Goal: Information Seeking & Learning: Learn about a topic

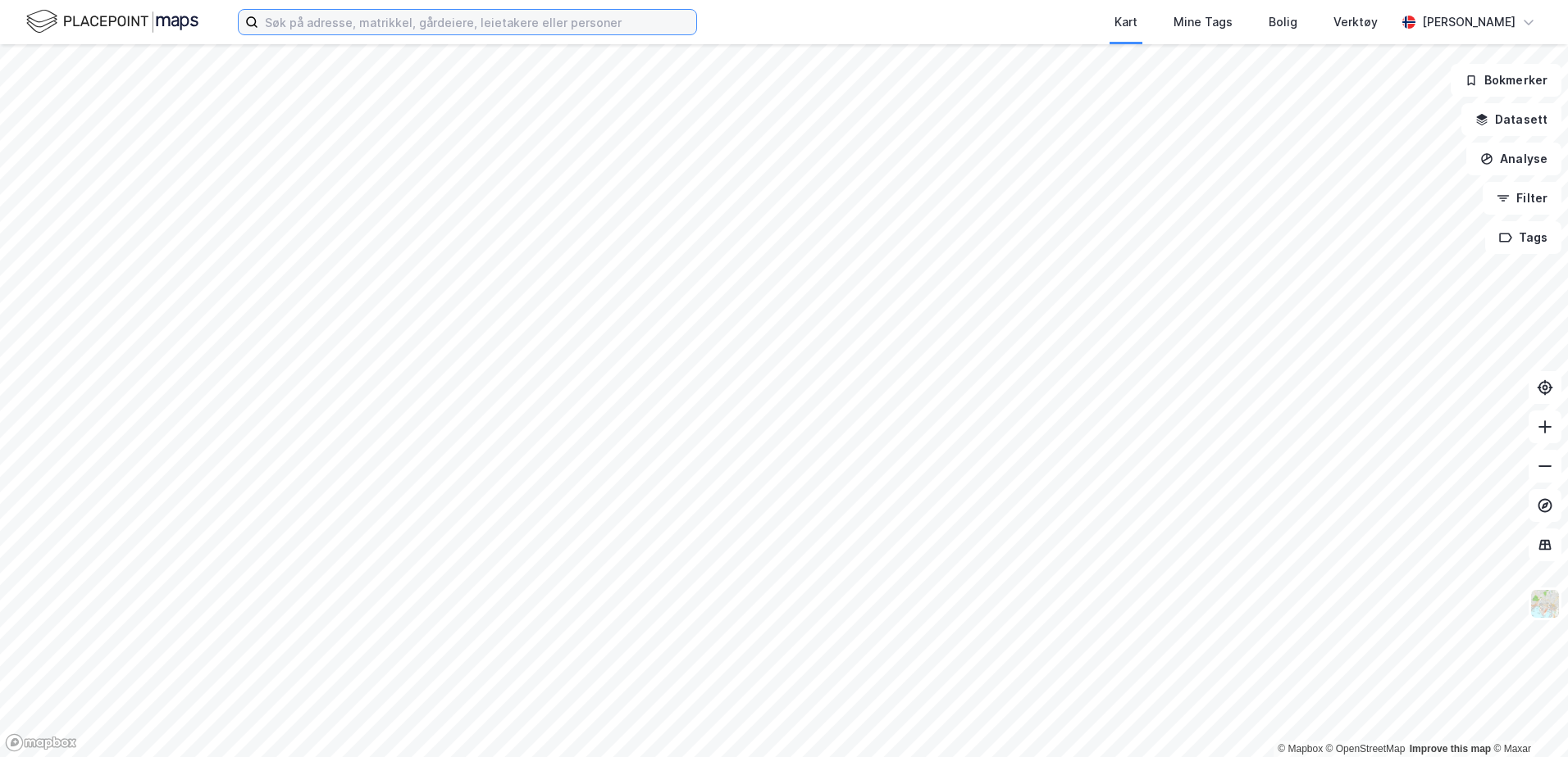
click at [553, 30] on input at bounding box center [477, 22] width 438 height 24
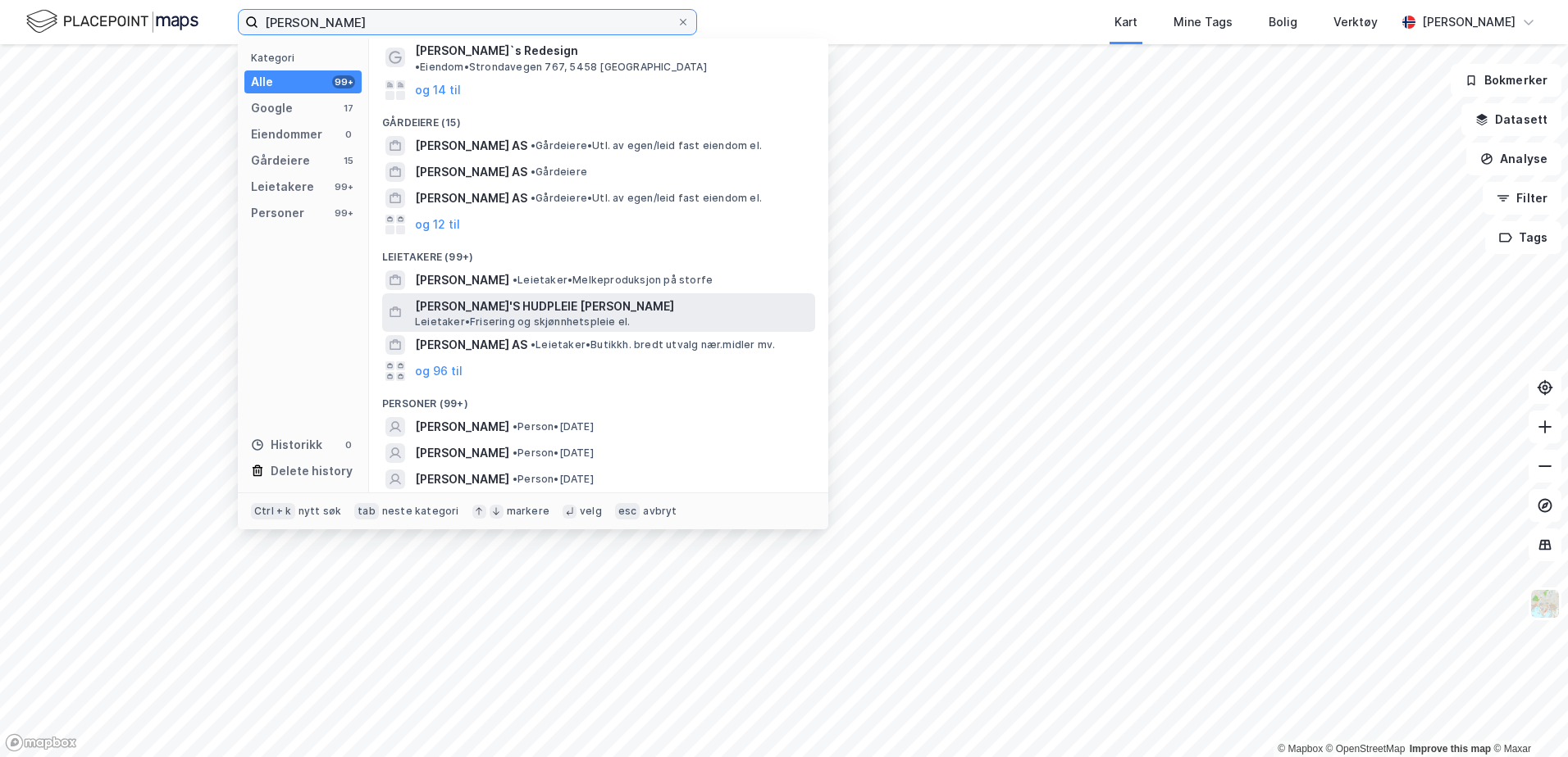
scroll to position [110, 0]
type input "Karoline Sundklakk"
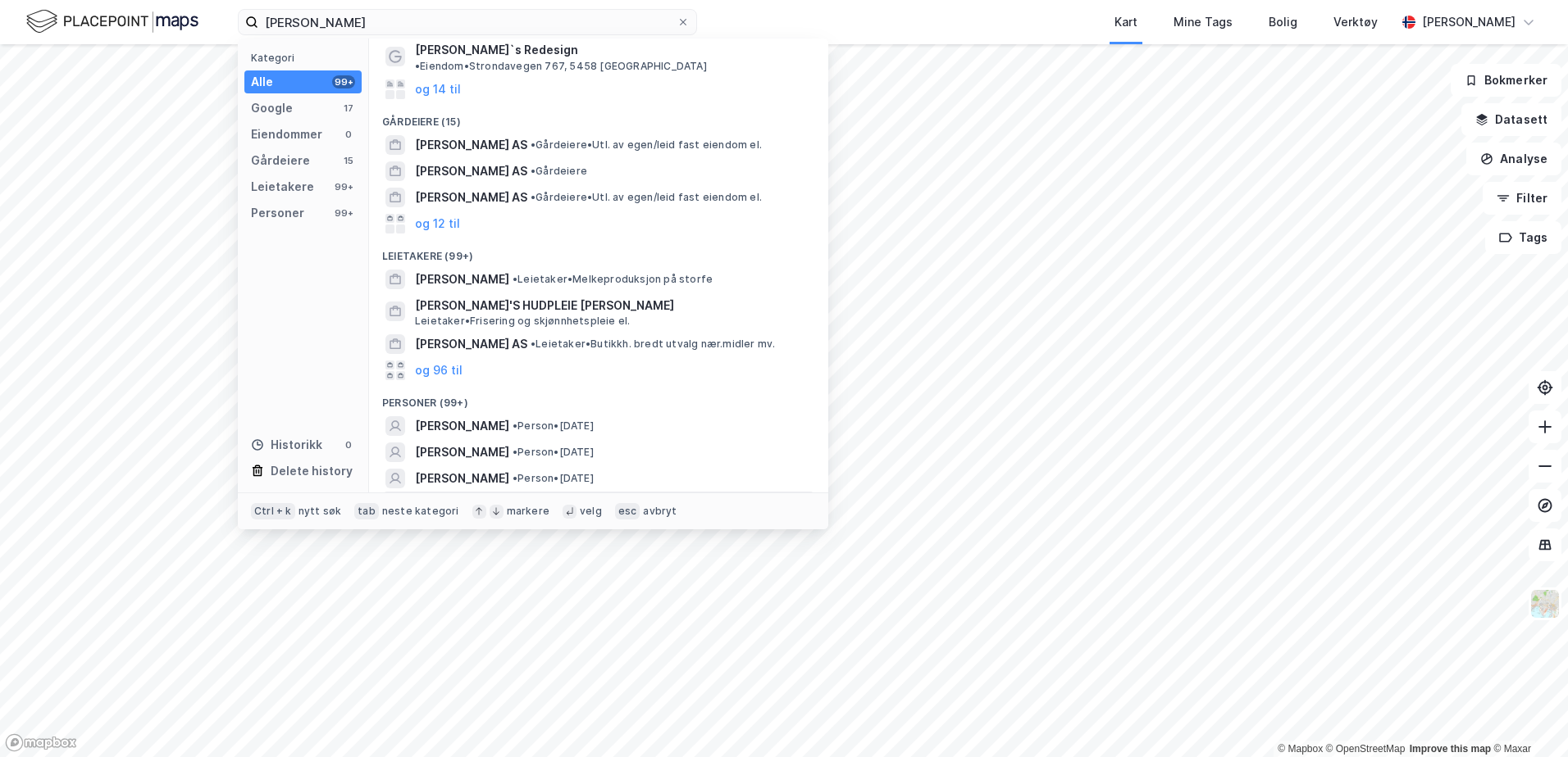
click at [464, 492] on div "og 96 til" at bounding box center [599, 505] width 433 height 26
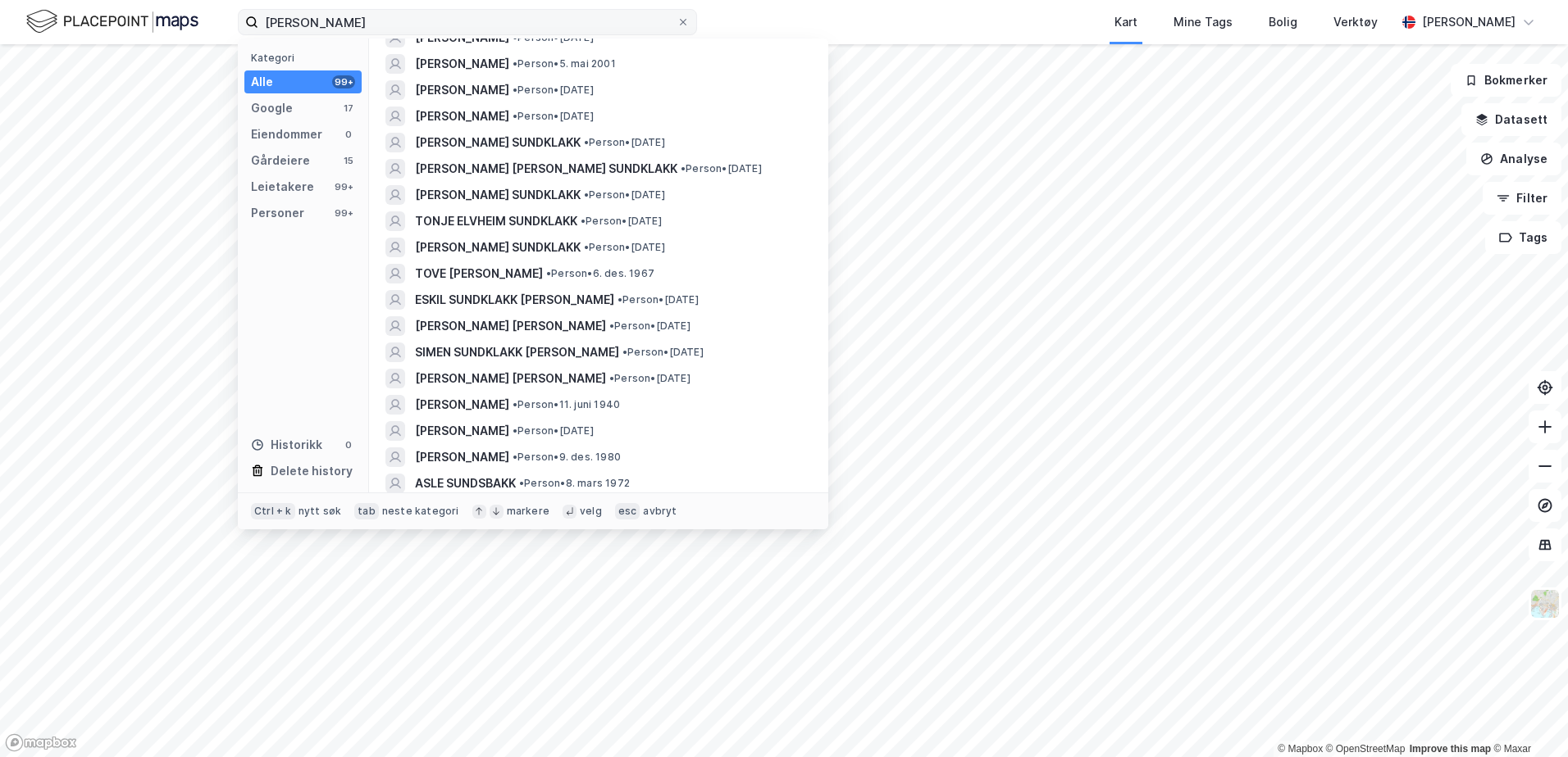
scroll to position [2519, 0]
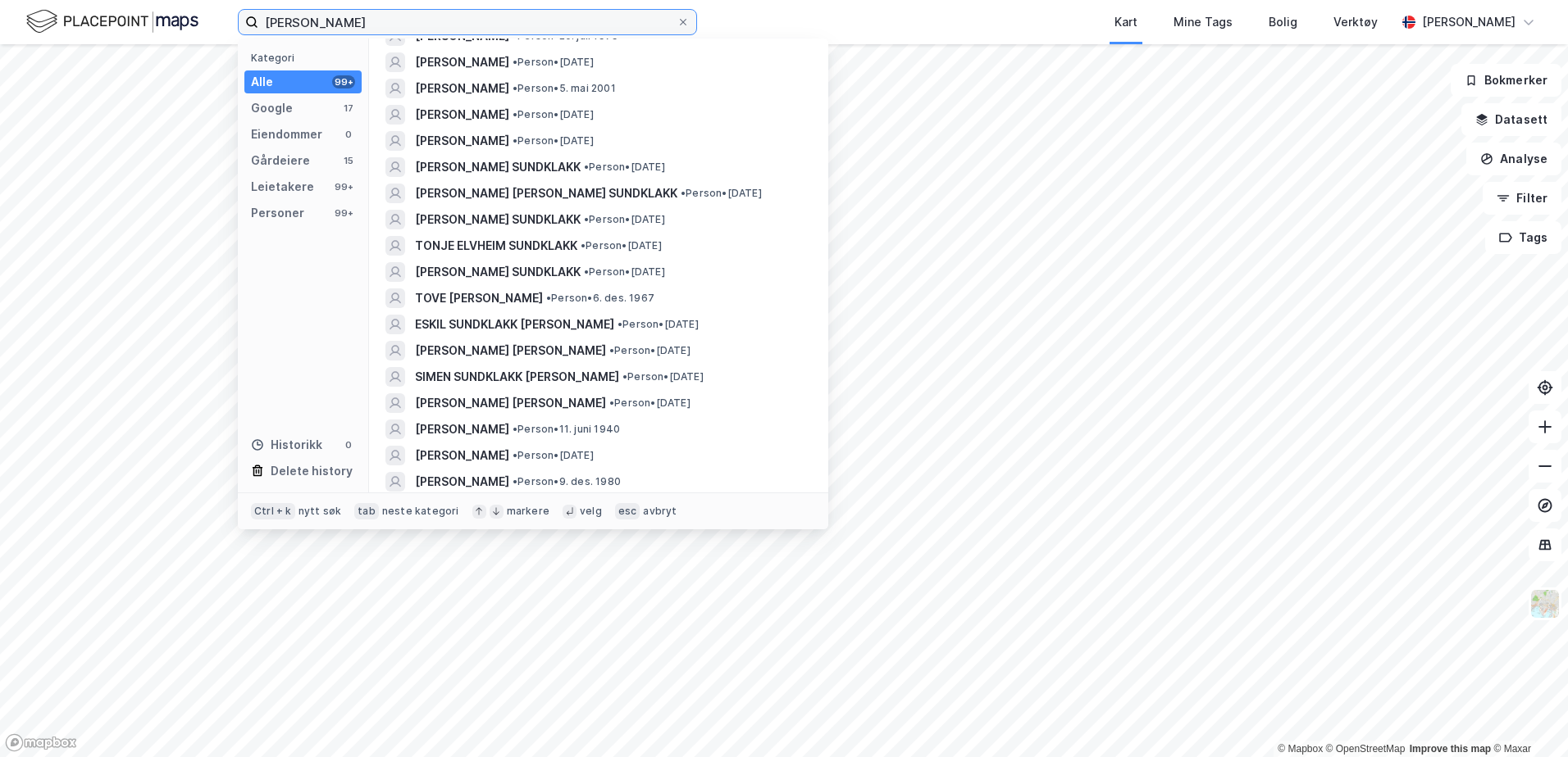
drag, startPoint x: 415, startPoint y: 23, endPoint x: 71, endPoint y: -7, distance: 345.3
click at [71, 0] on html "Karoline Sundklakk Kategori Alle 99+ Google 17 Eiendommer 0 Gårdeiere 15 Leieta…" at bounding box center [784, 378] width 1568 height 757
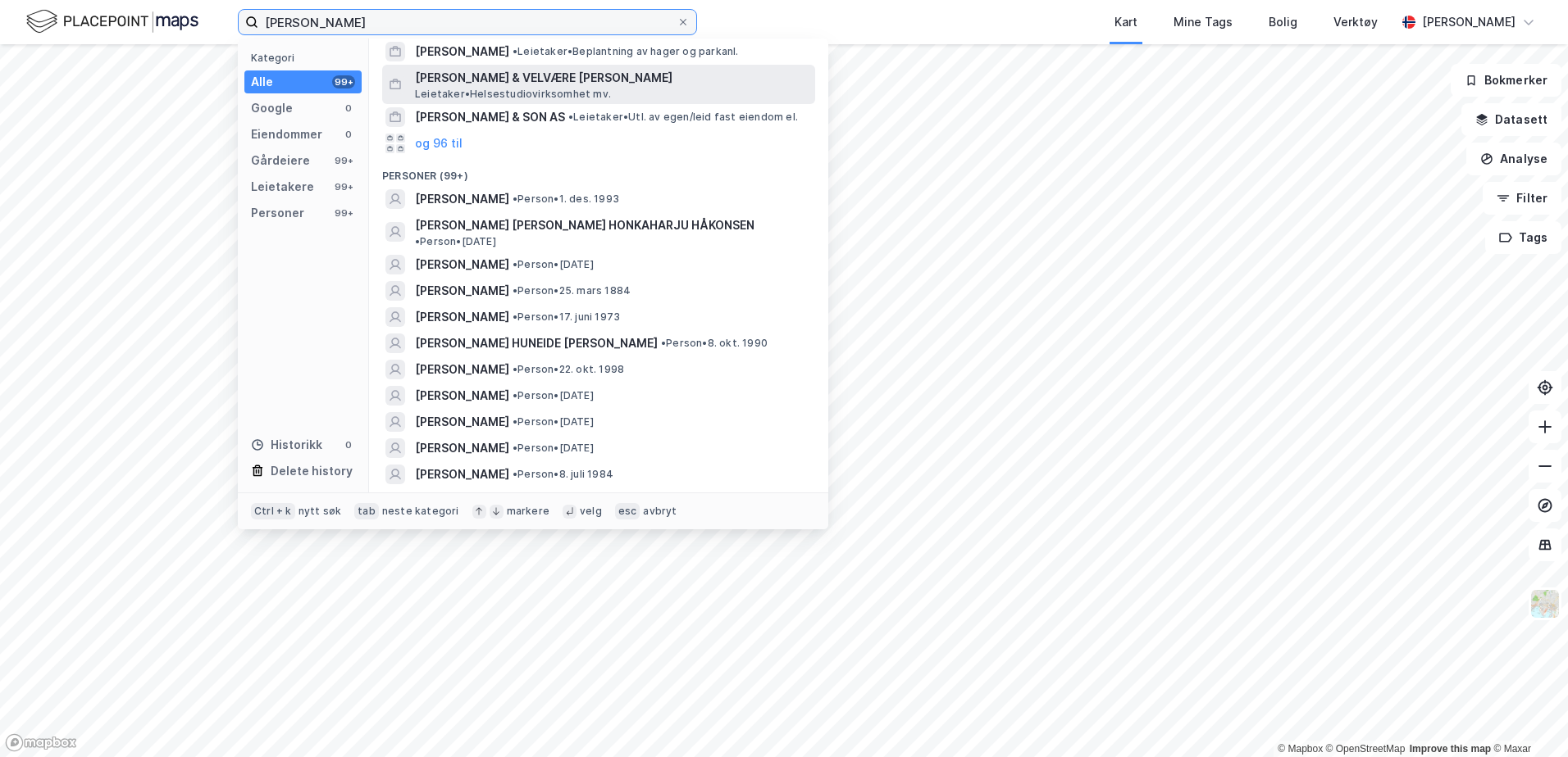
scroll to position [0, 0]
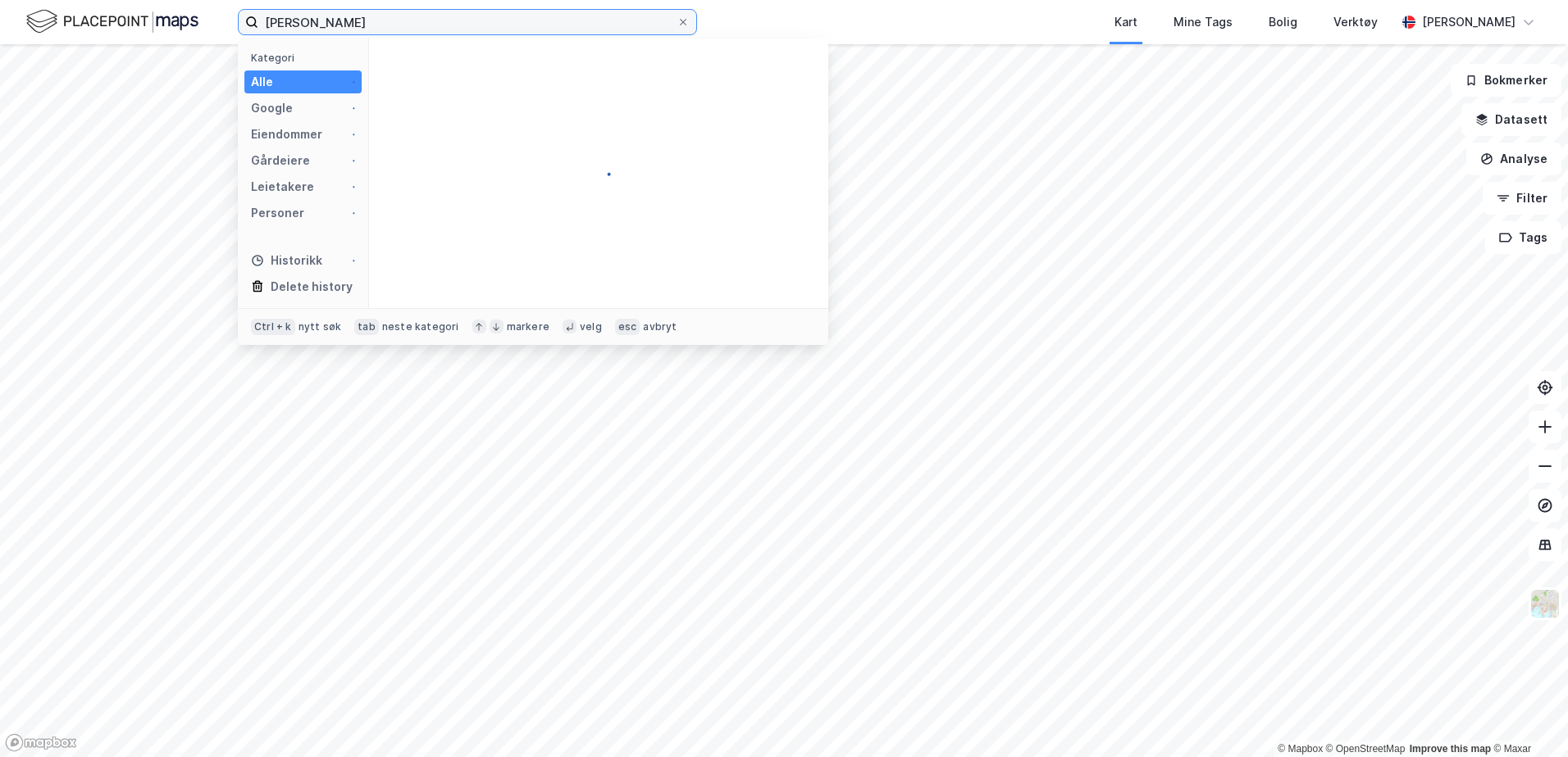
type input "Susannah von hofsten"
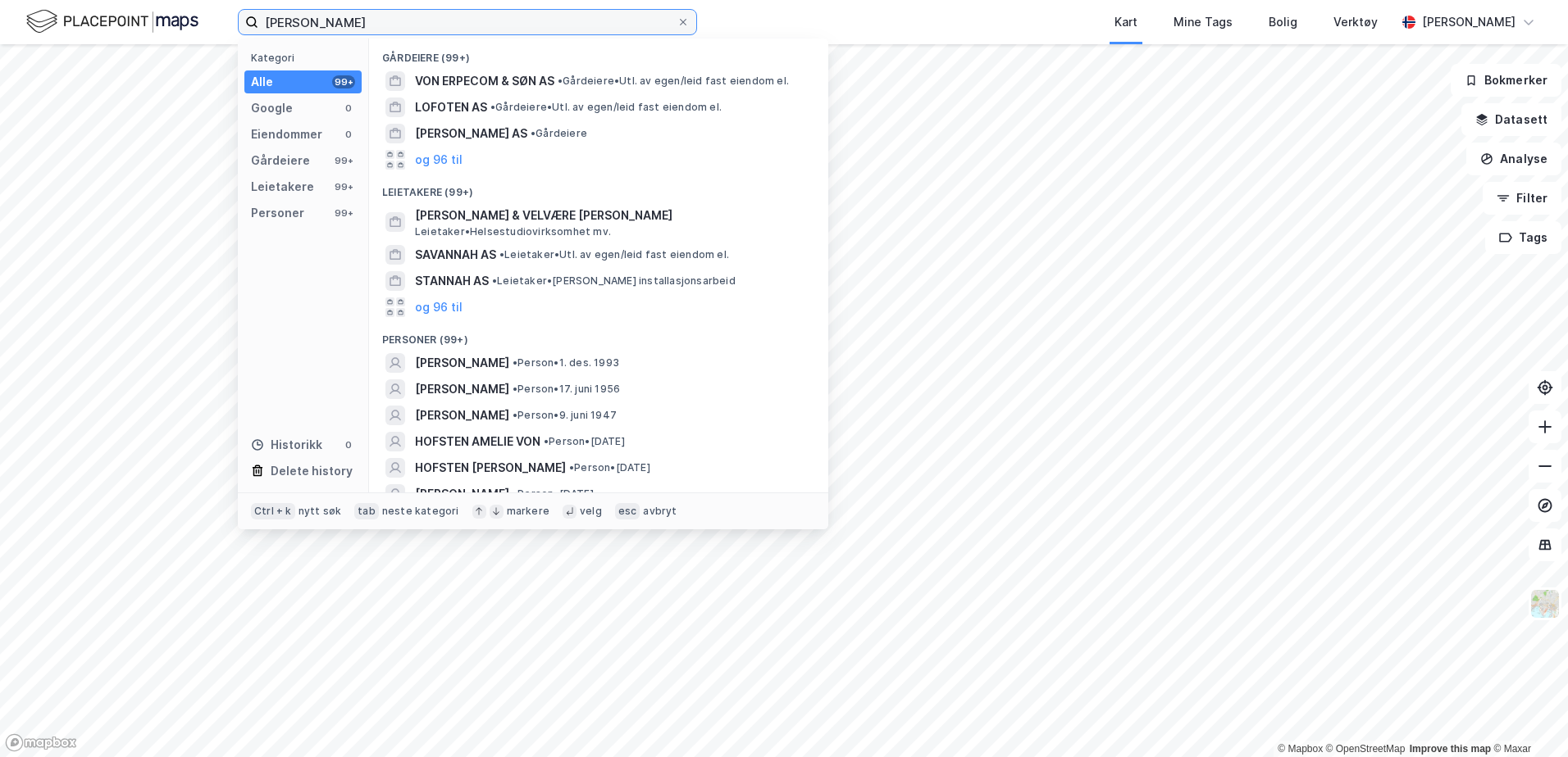
drag, startPoint x: 500, startPoint y: 27, endPoint x: 34, endPoint y: -21, distance: 468.5
click at [34, 0] on html "Susannah von hofsten Kategori Alle 99+ Google 0 Eiendommer 0 Gårdeiere 99+ Leie…" at bounding box center [784, 378] width 1568 height 757
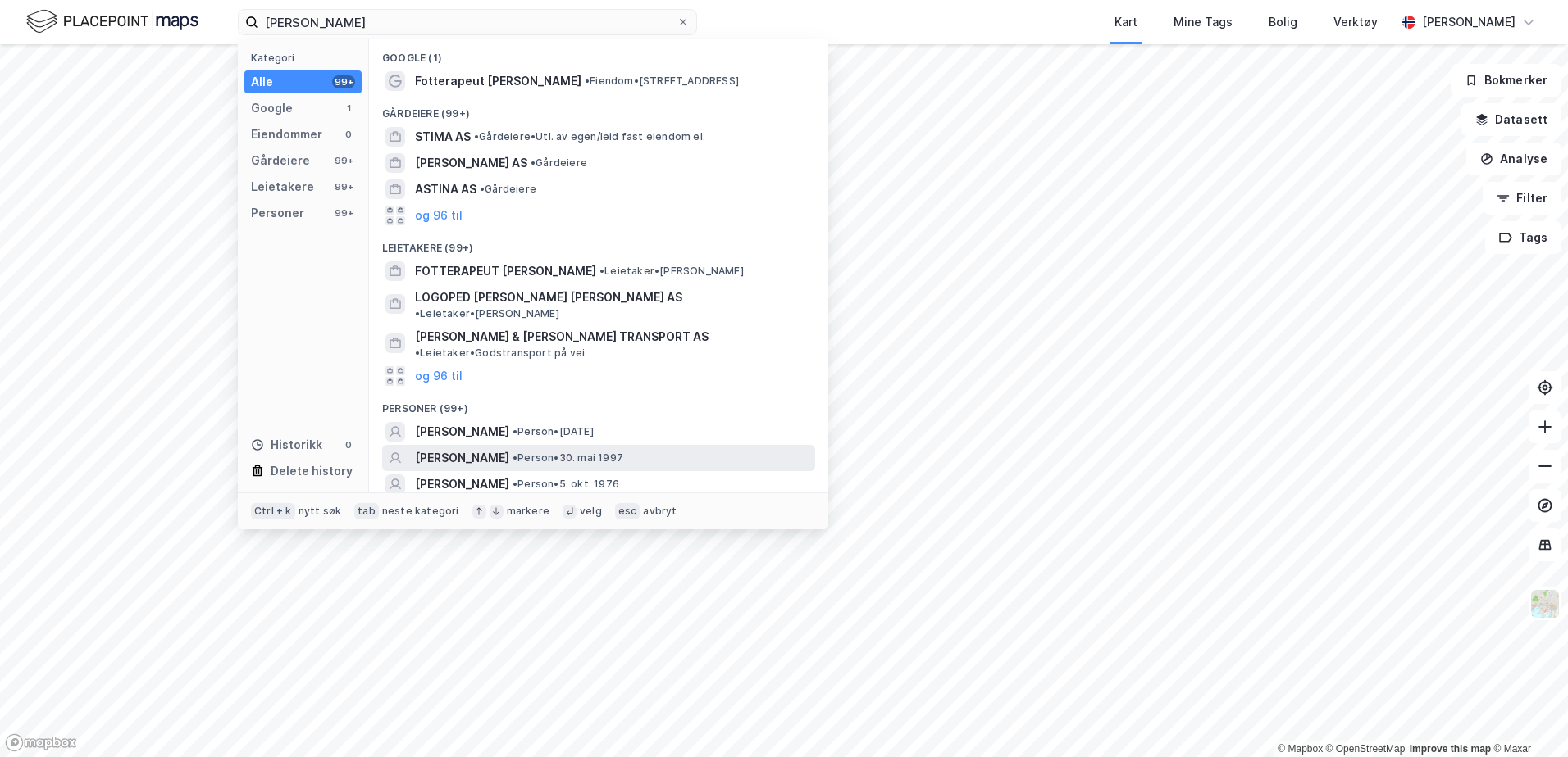
click at [481, 448] on span "[PERSON_NAME]" at bounding box center [461, 457] width 94 height 20
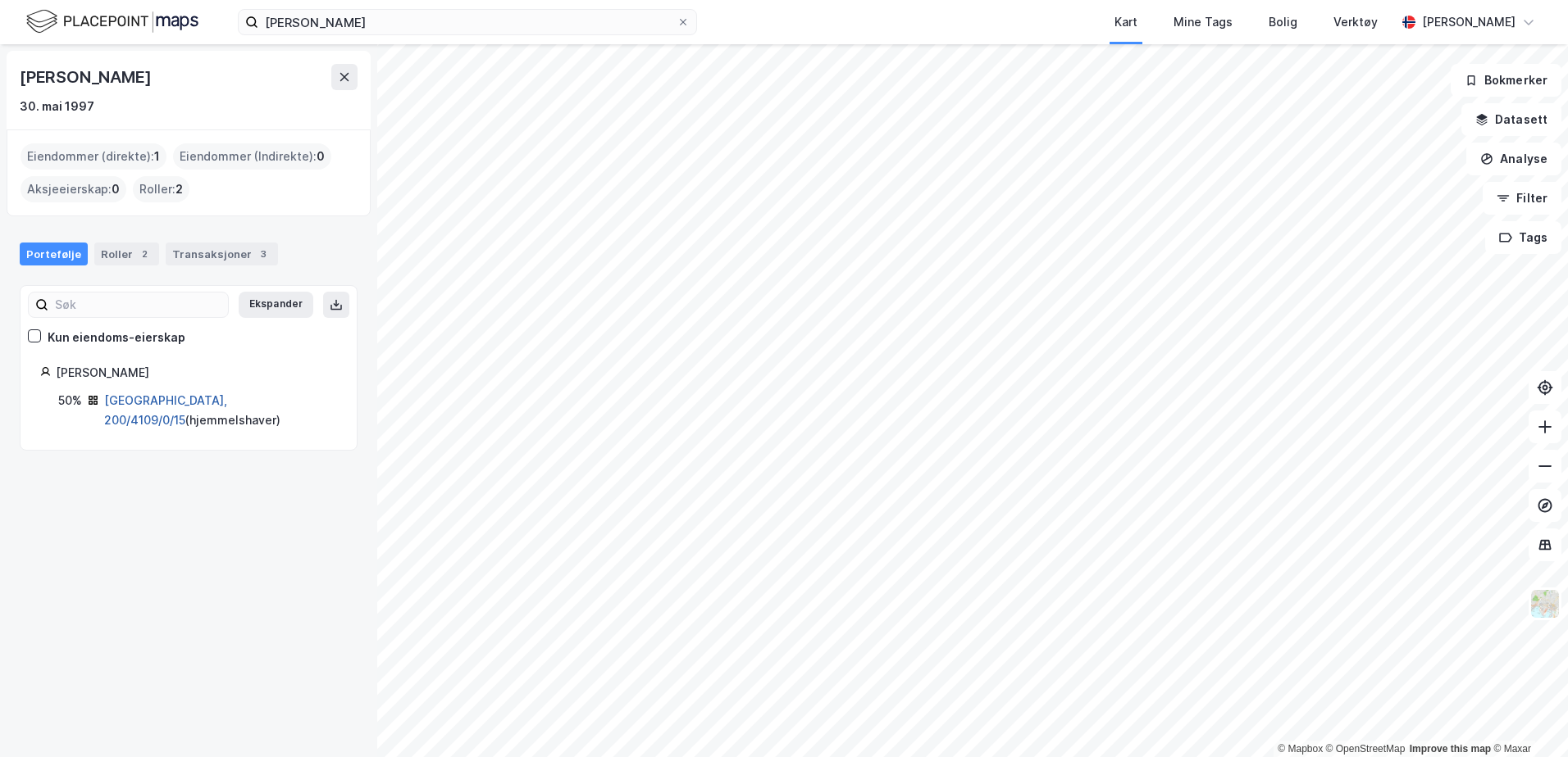
click at [172, 395] on link "Tromsø, 200/4109/0/15" at bounding box center [166, 410] width 123 height 34
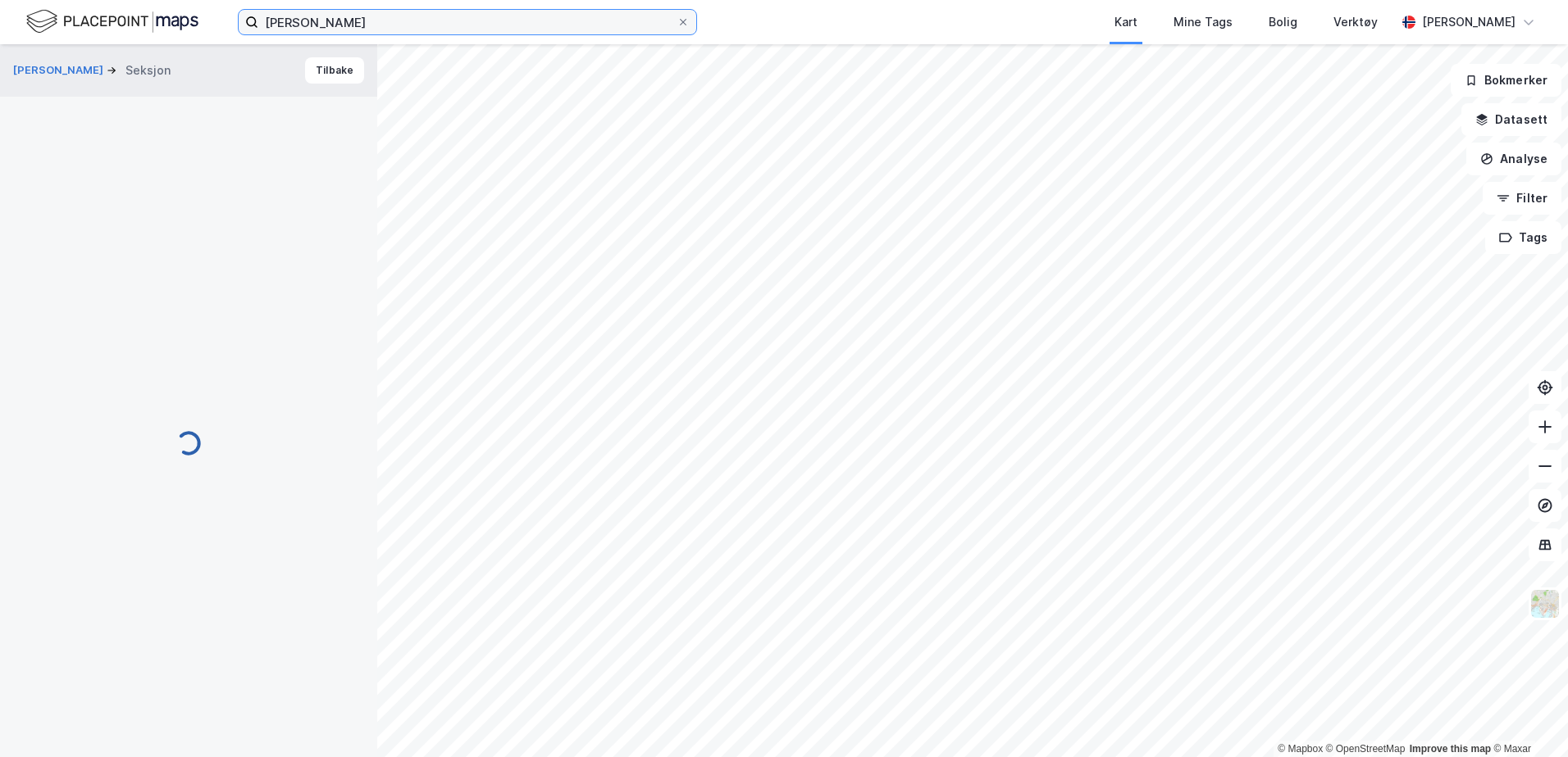
drag, startPoint x: 382, startPoint y: 30, endPoint x: 161, endPoint y: 22, distance: 221.1
click at [161, 22] on div "Stina Jansen Kart Mine Tags Bolig Verktøy Julie Hille" at bounding box center [784, 21] width 1568 height 44
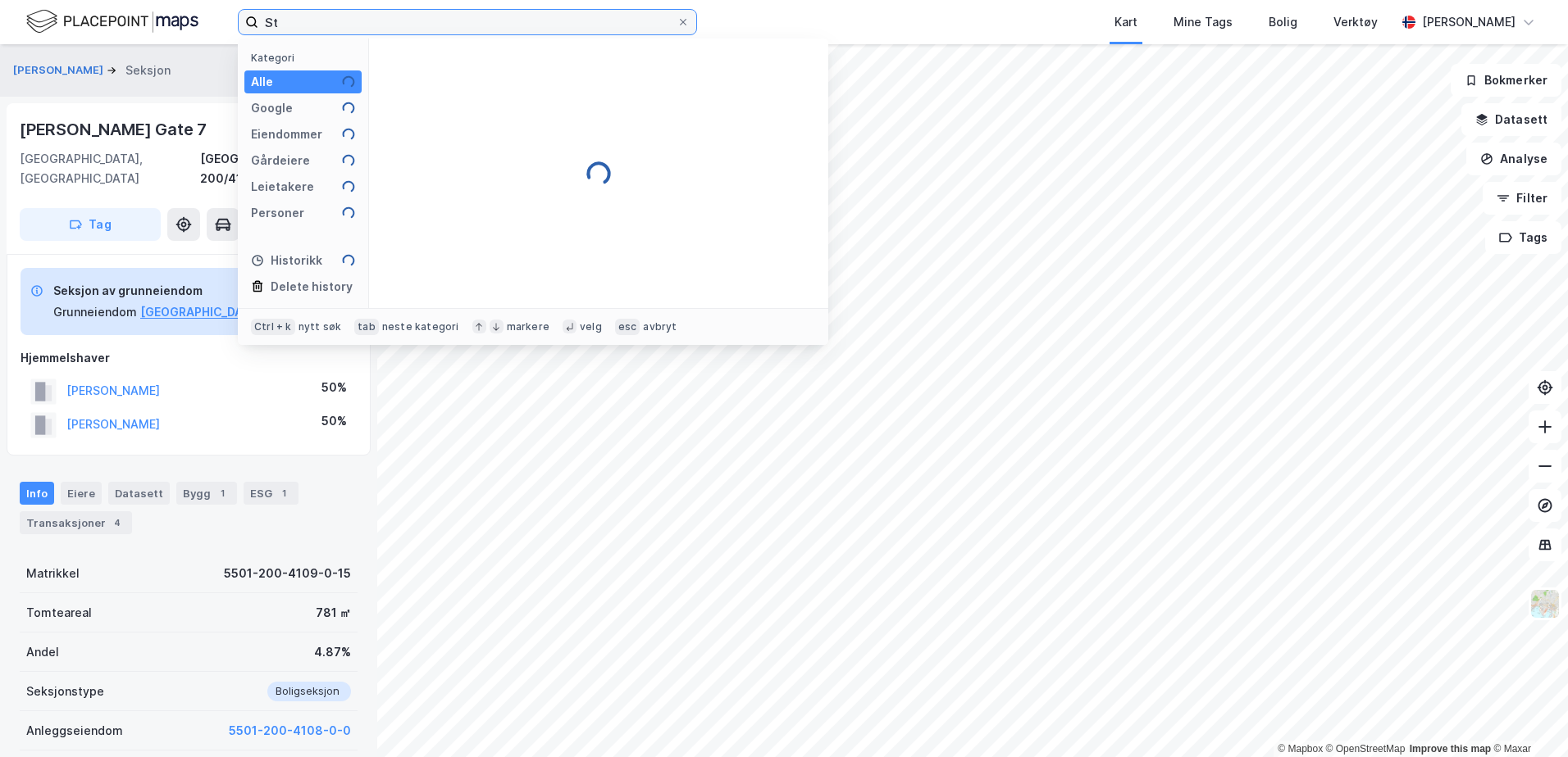
type input "S"
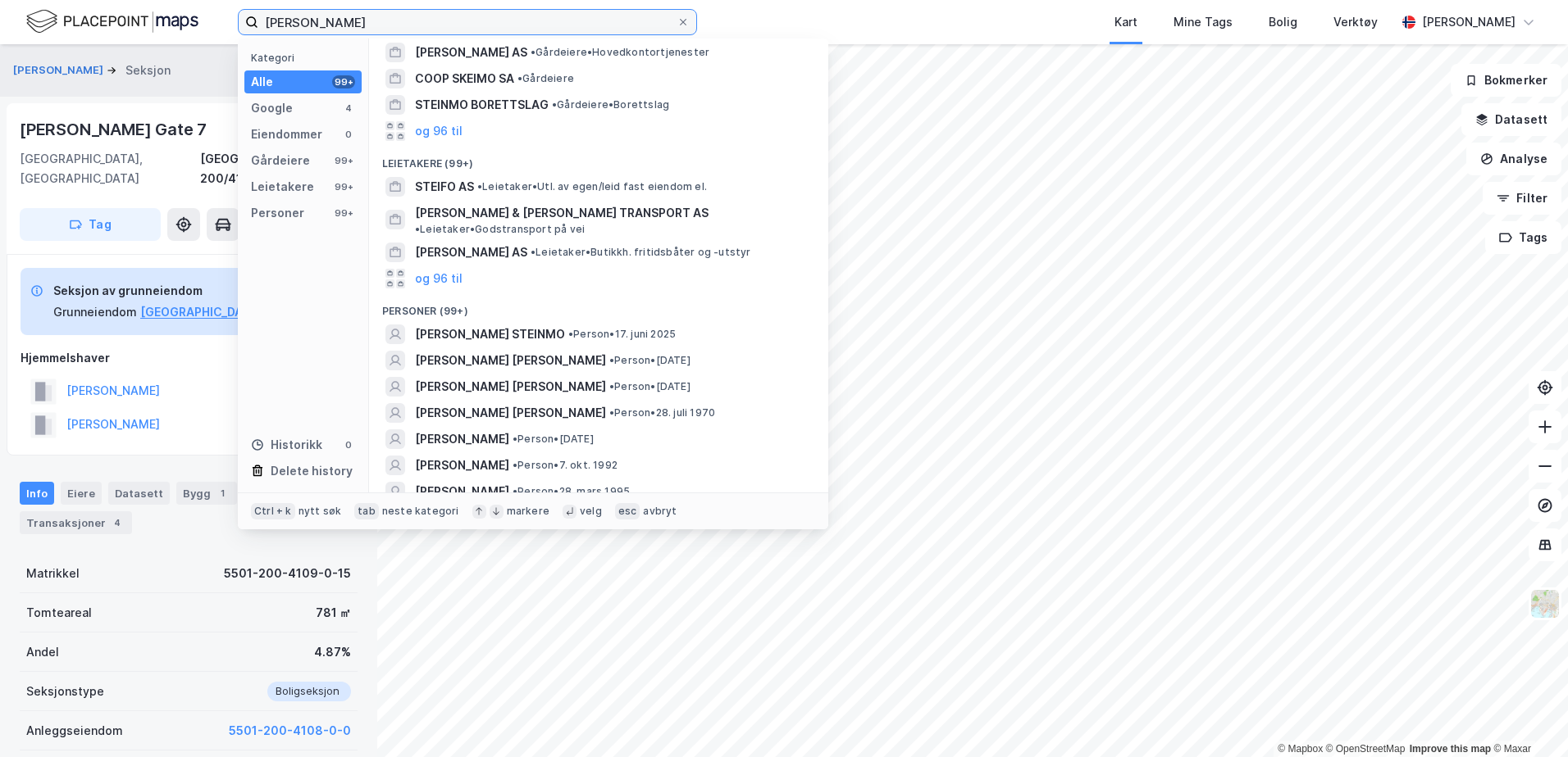
scroll to position [164, 0]
type input "Jansen Steimo"
click at [64, 21] on img at bounding box center [112, 21] width 172 height 29
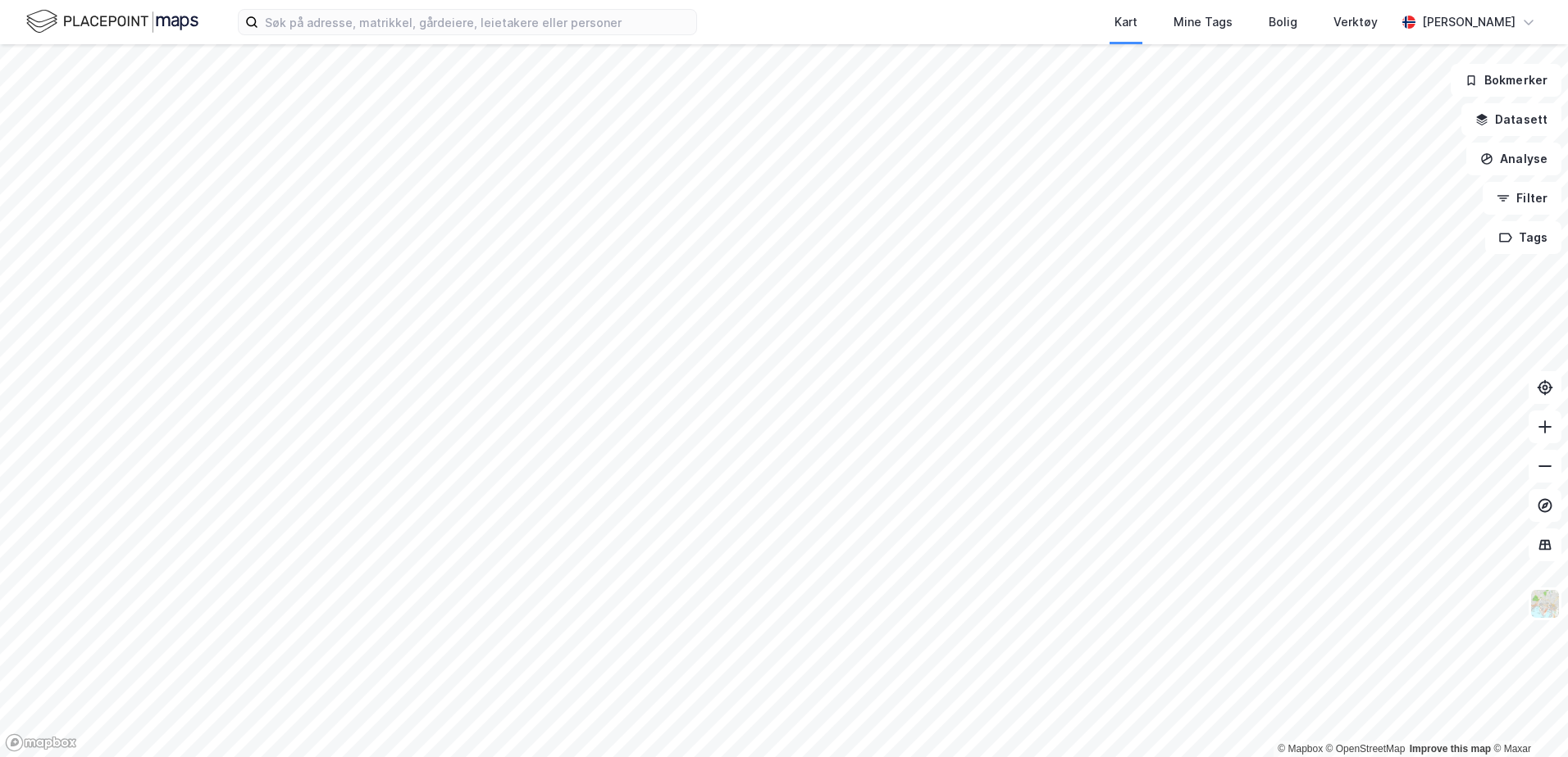
click at [393, 41] on div "Kart Mine Tags Bolig Verktøy [PERSON_NAME]" at bounding box center [784, 21] width 1568 height 44
click at [384, 26] on input at bounding box center [477, 22] width 438 height 24
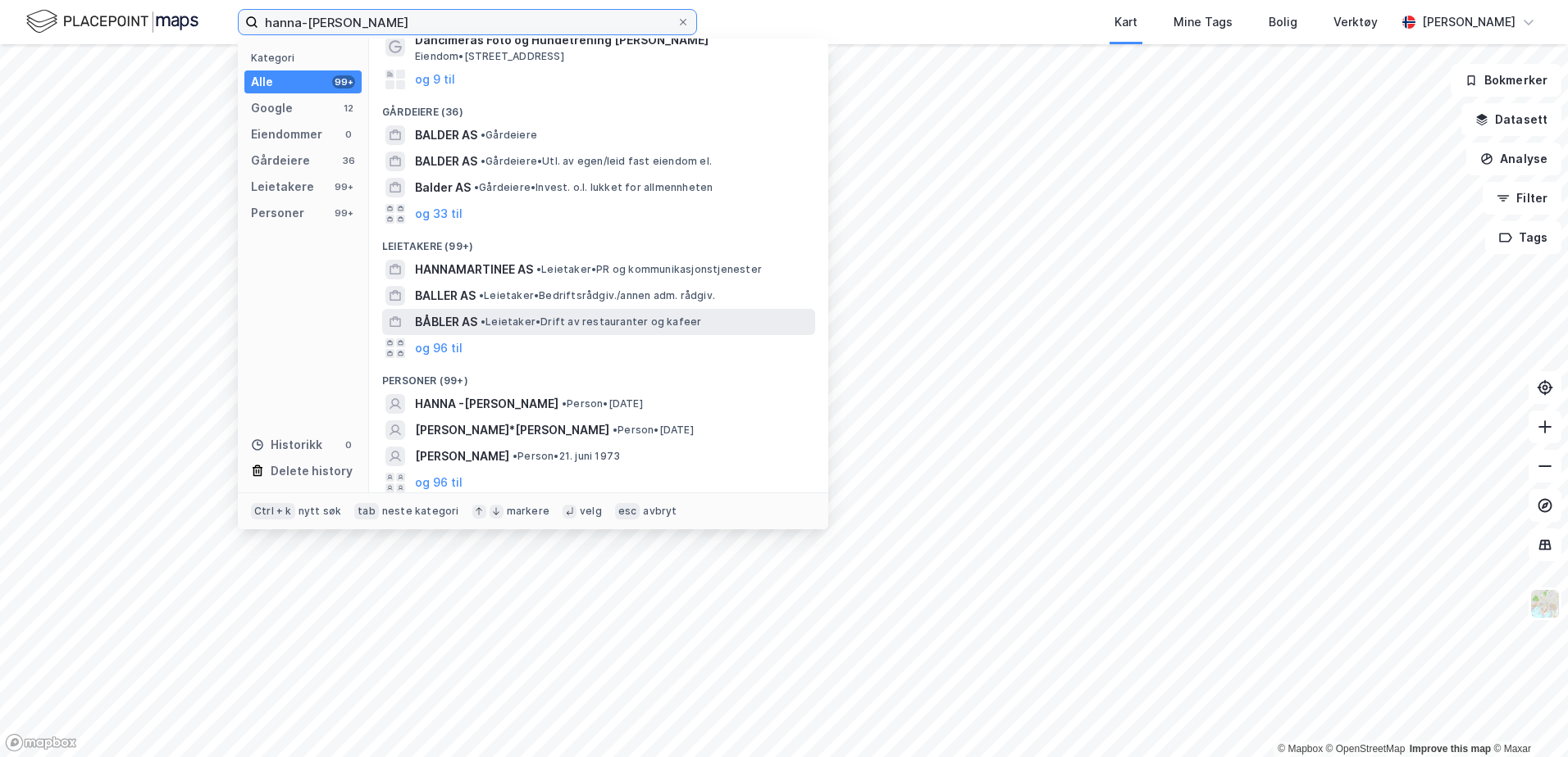
scroll to position [110, 0]
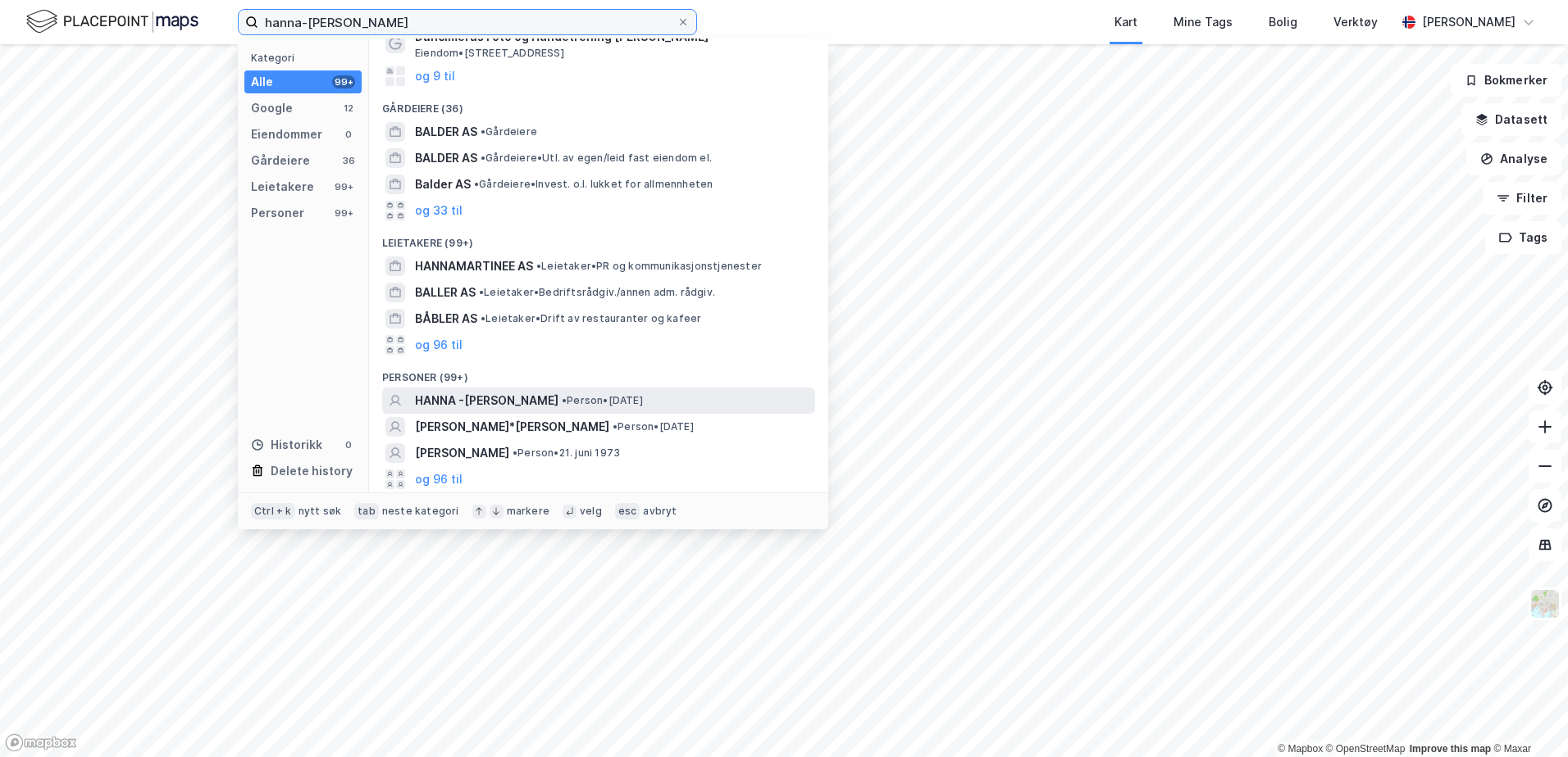
type input "hanna-[PERSON_NAME]"
click at [548, 397] on span "HANNA -[PERSON_NAME]" at bounding box center [487, 400] width 144 height 20
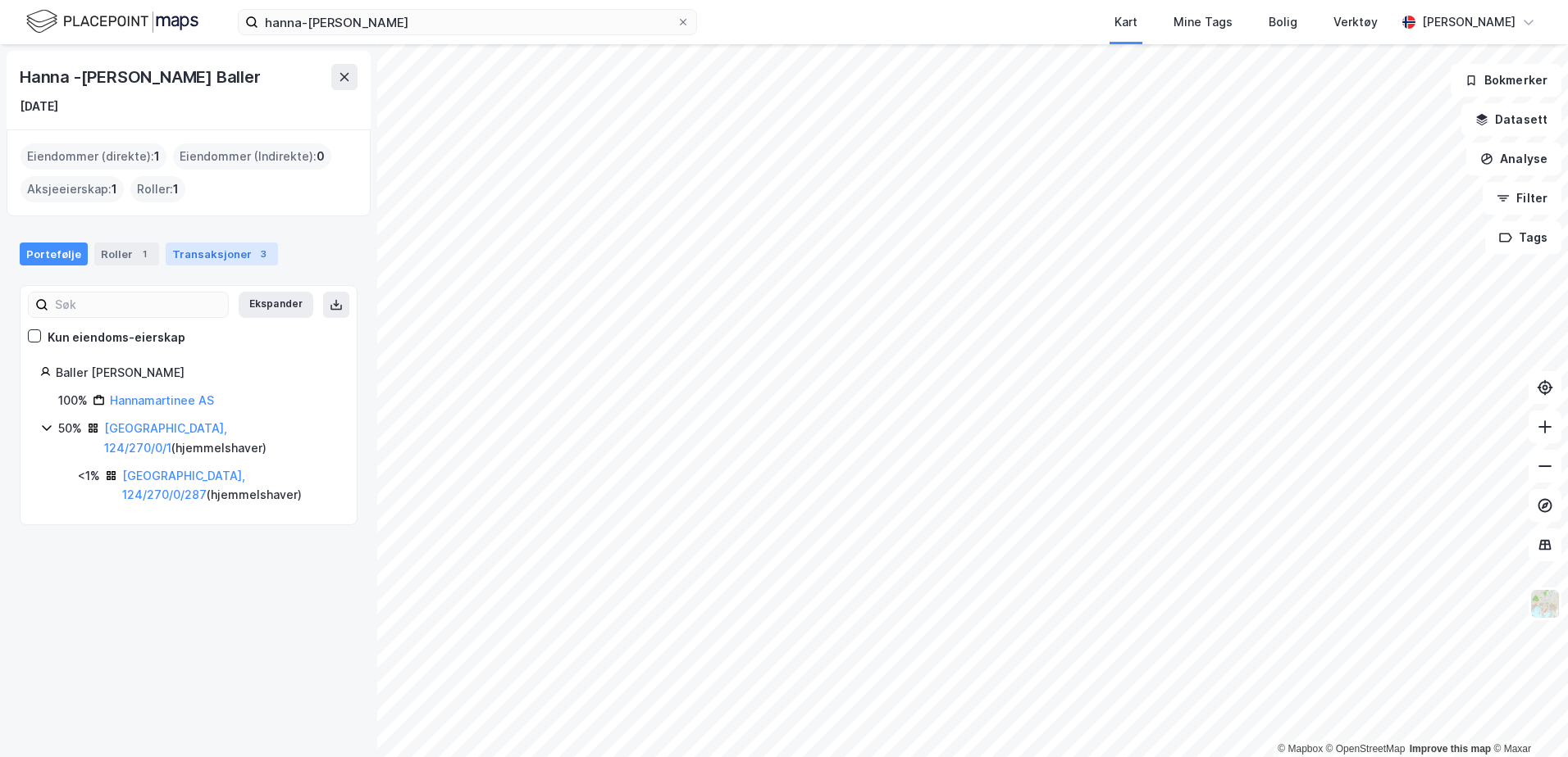
click at [231, 260] on div "Transaksjoner 3" at bounding box center [221, 254] width 112 height 23
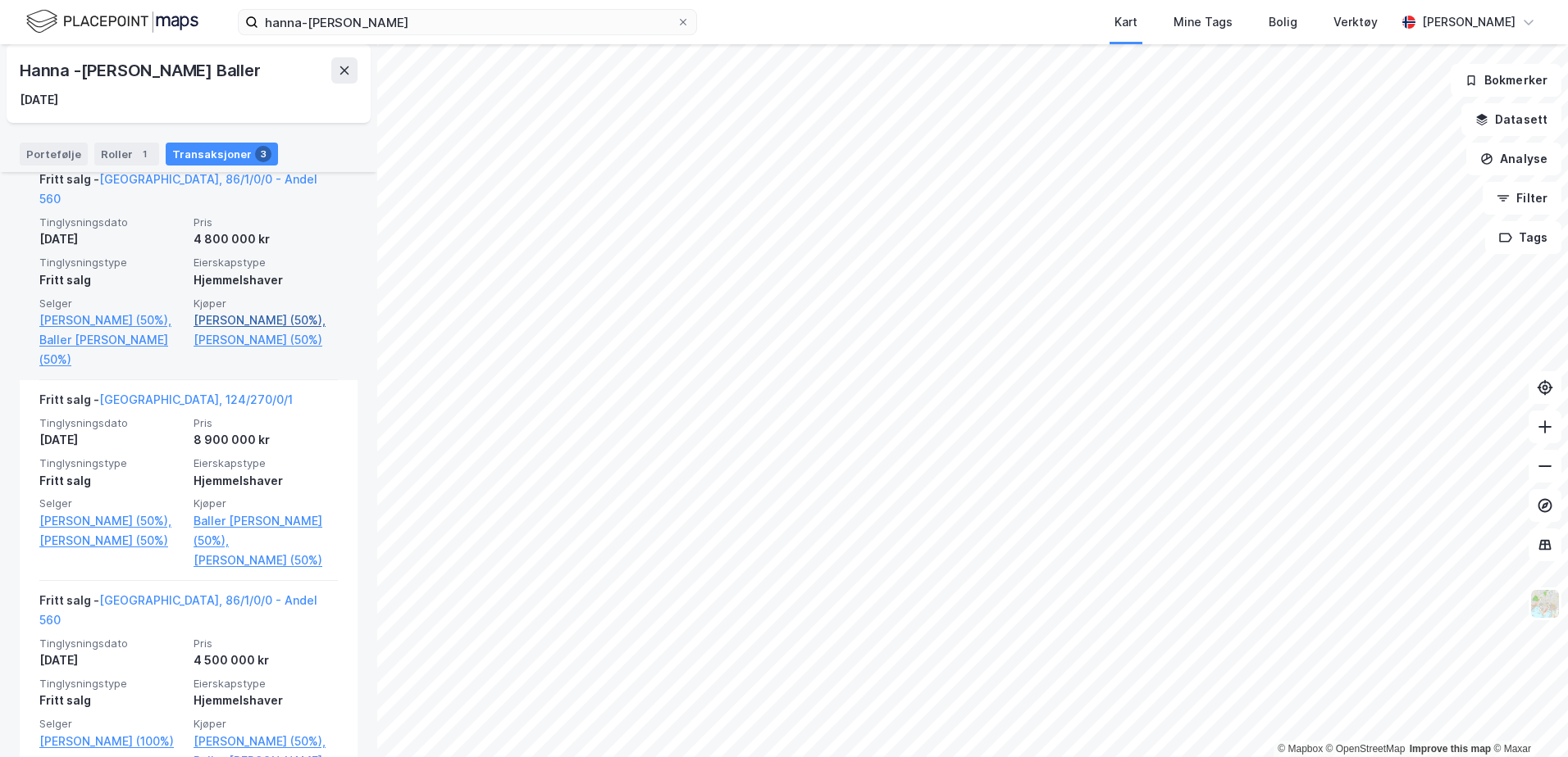
scroll to position [410, 0]
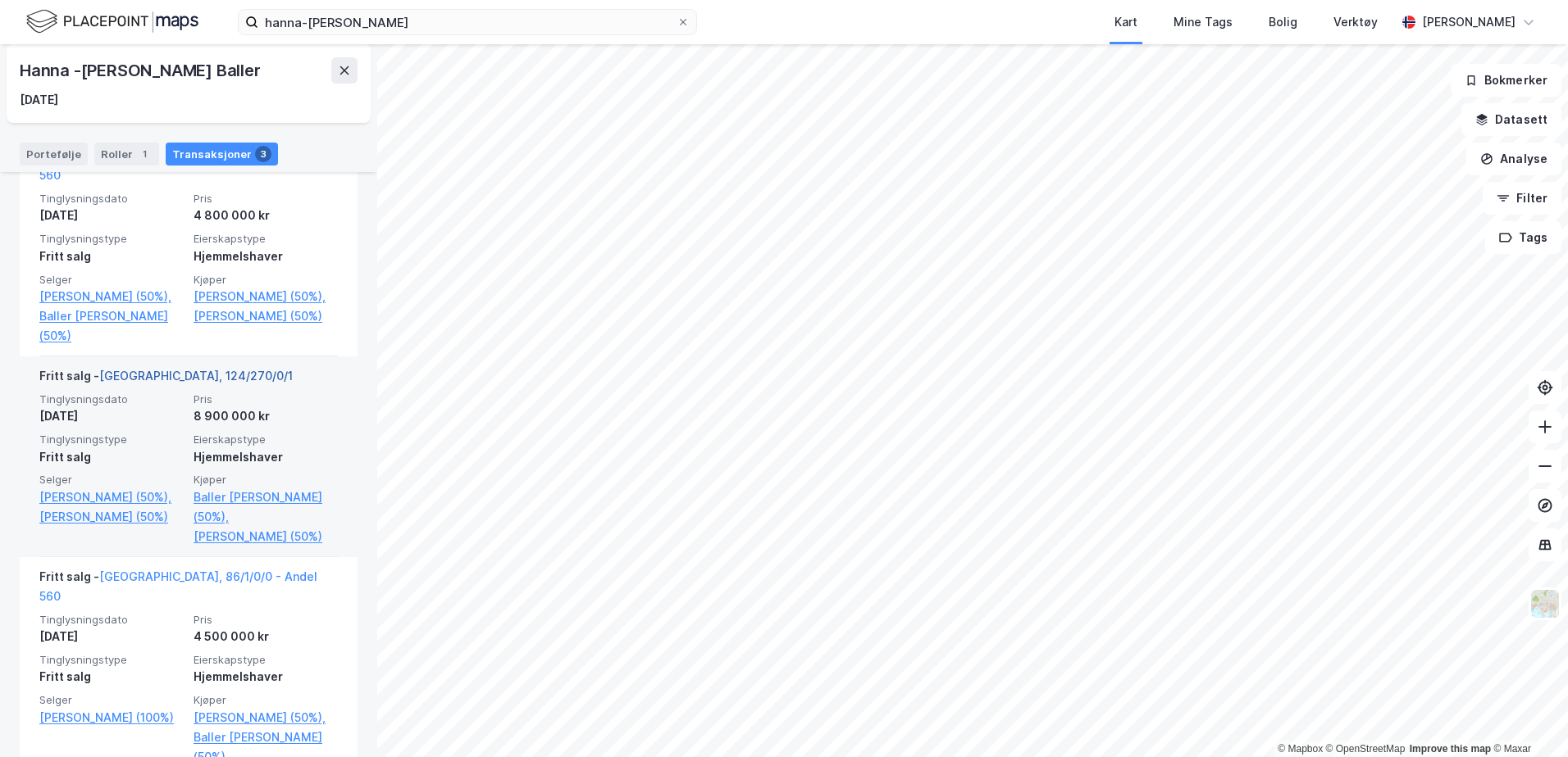
click at [165, 374] on link "[GEOGRAPHIC_DATA], 124/270/0/1" at bounding box center [195, 375] width 193 height 14
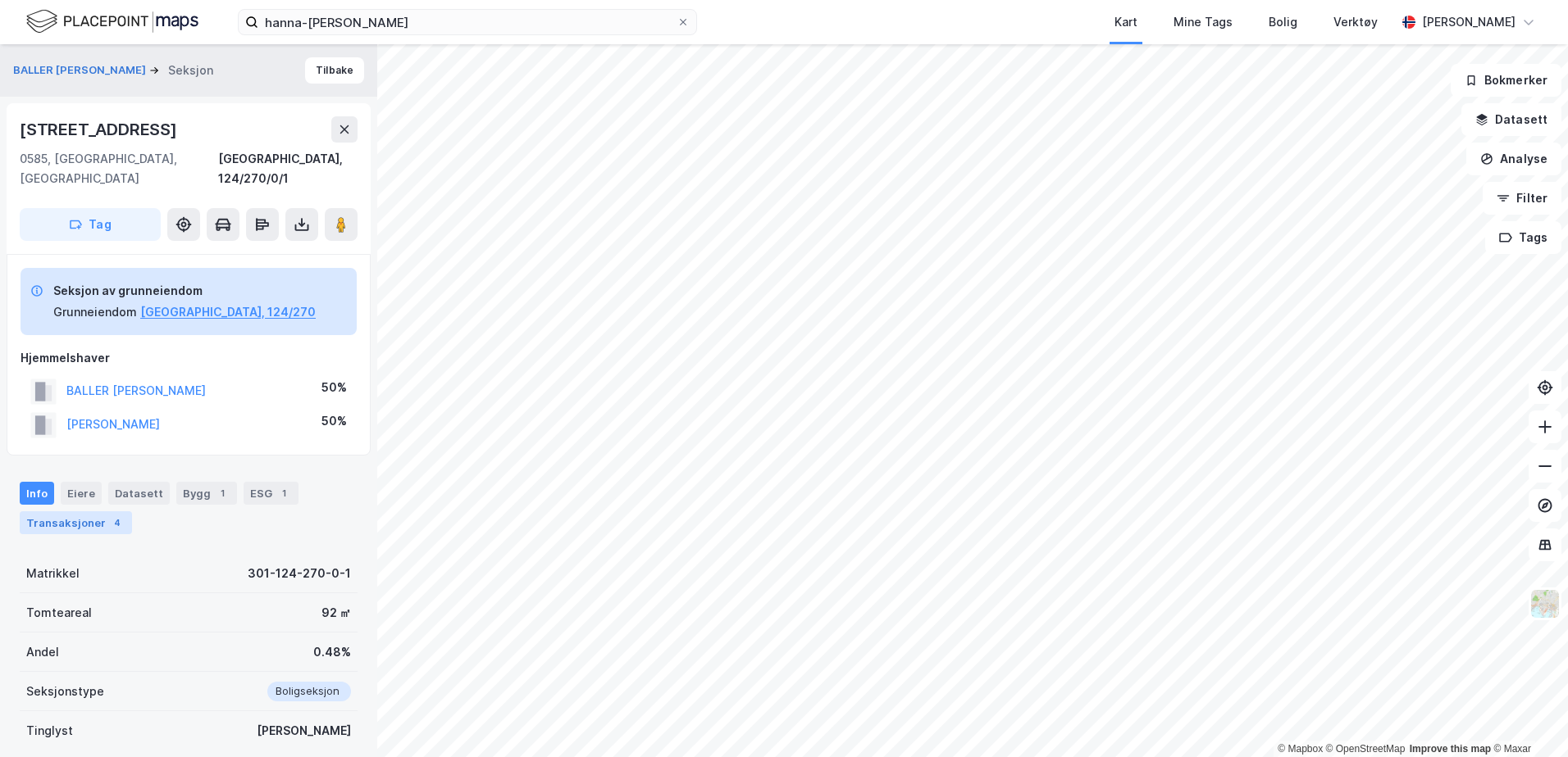
click at [98, 512] on div "Transaksjoner 4" at bounding box center [76, 523] width 112 height 23
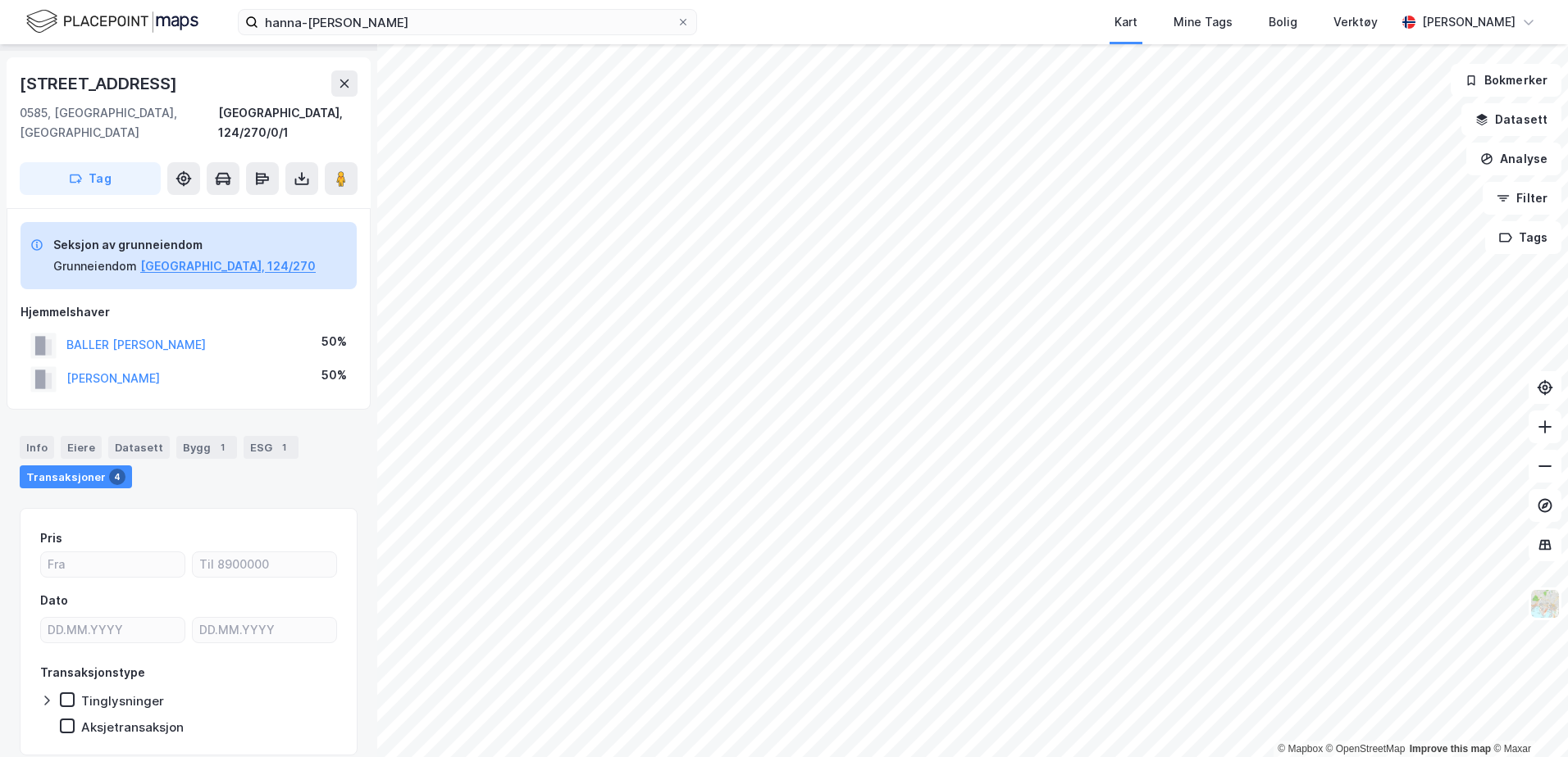
scroll to position [84, 0]
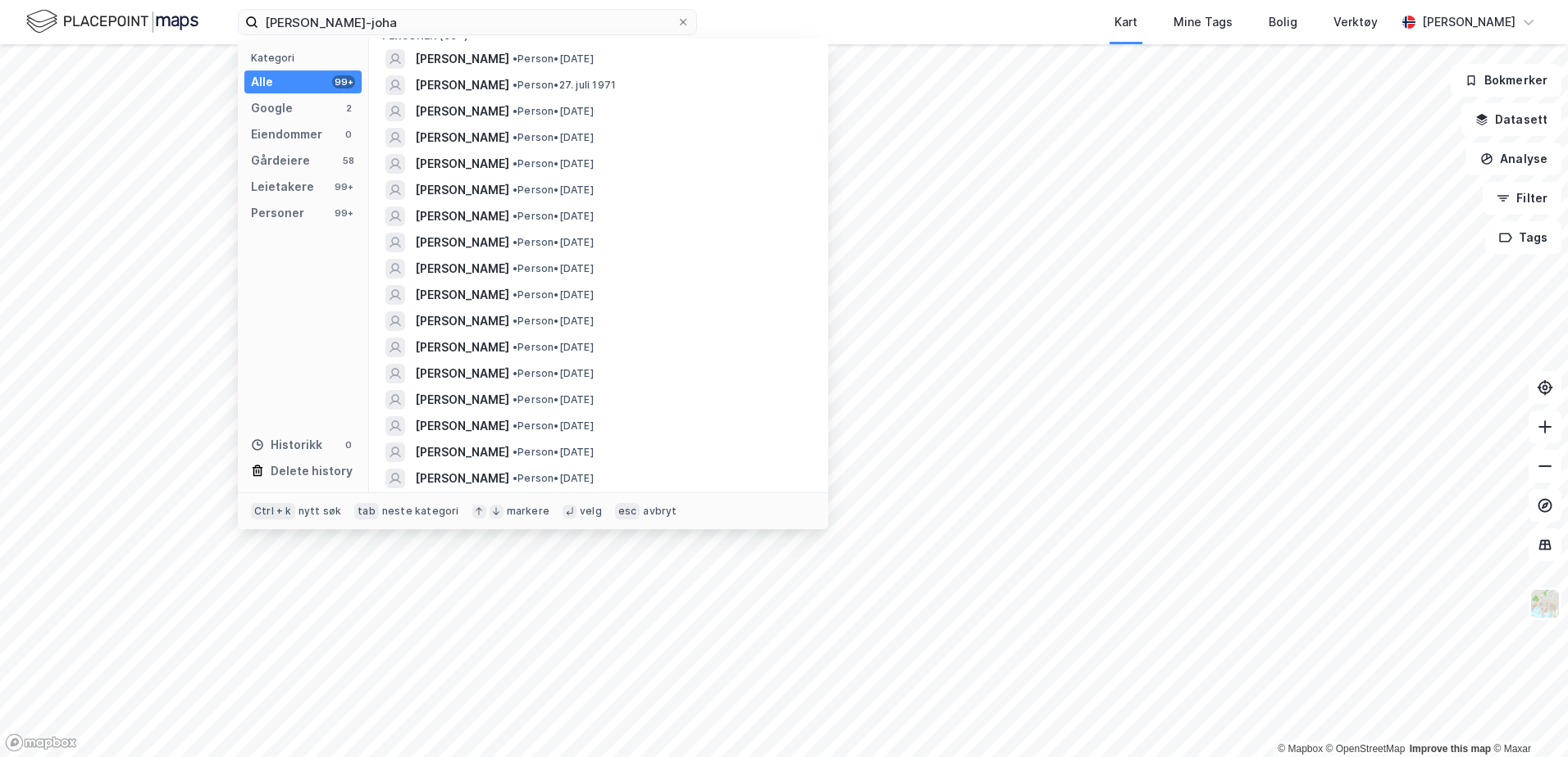
scroll to position [328, 0]
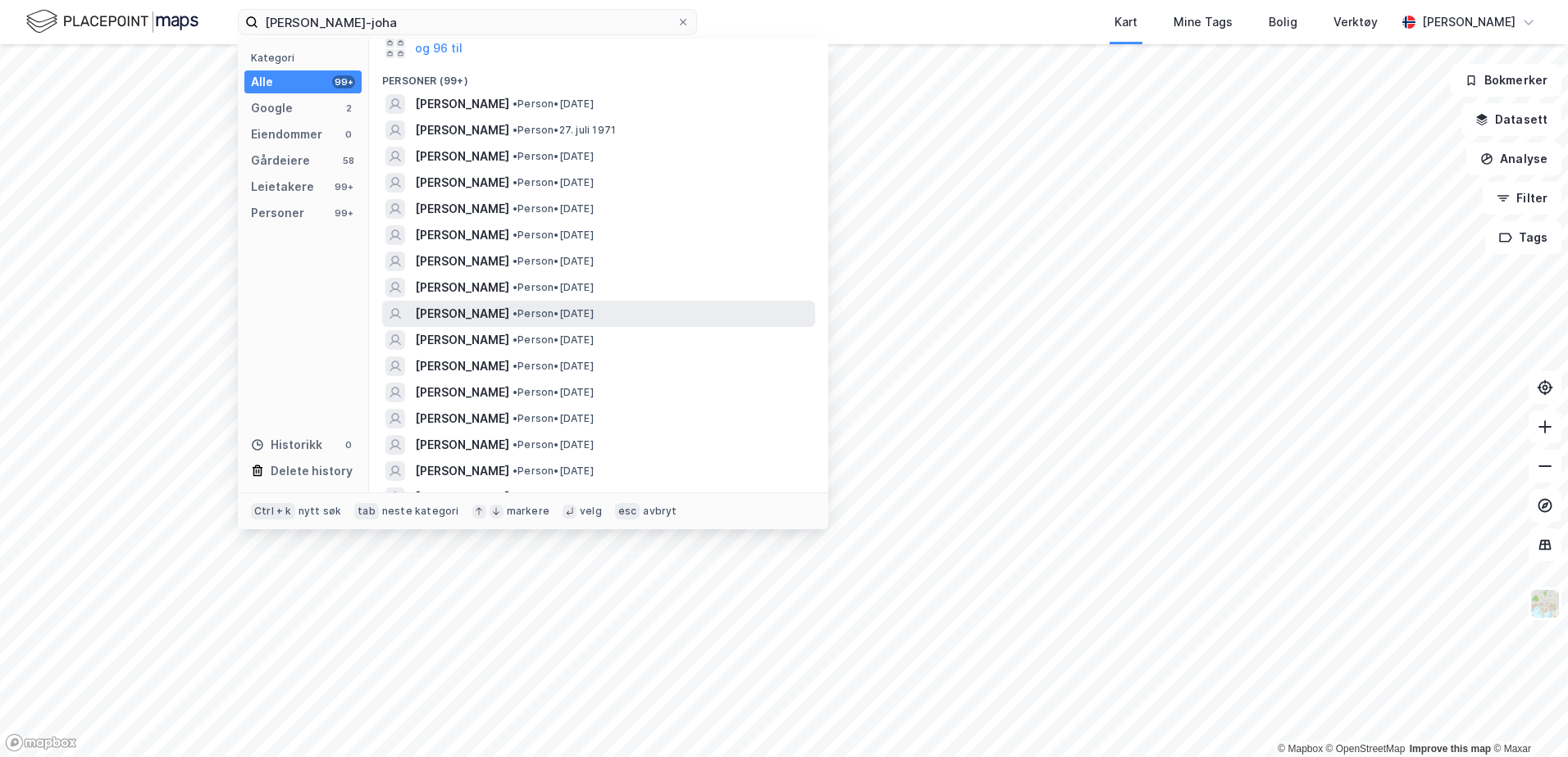
type input "mona ophus-joha"
click at [493, 315] on span "MONA KARIN OPHUS-JOHANNESSEN" at bounding box center [461, 314] width 94 height 20
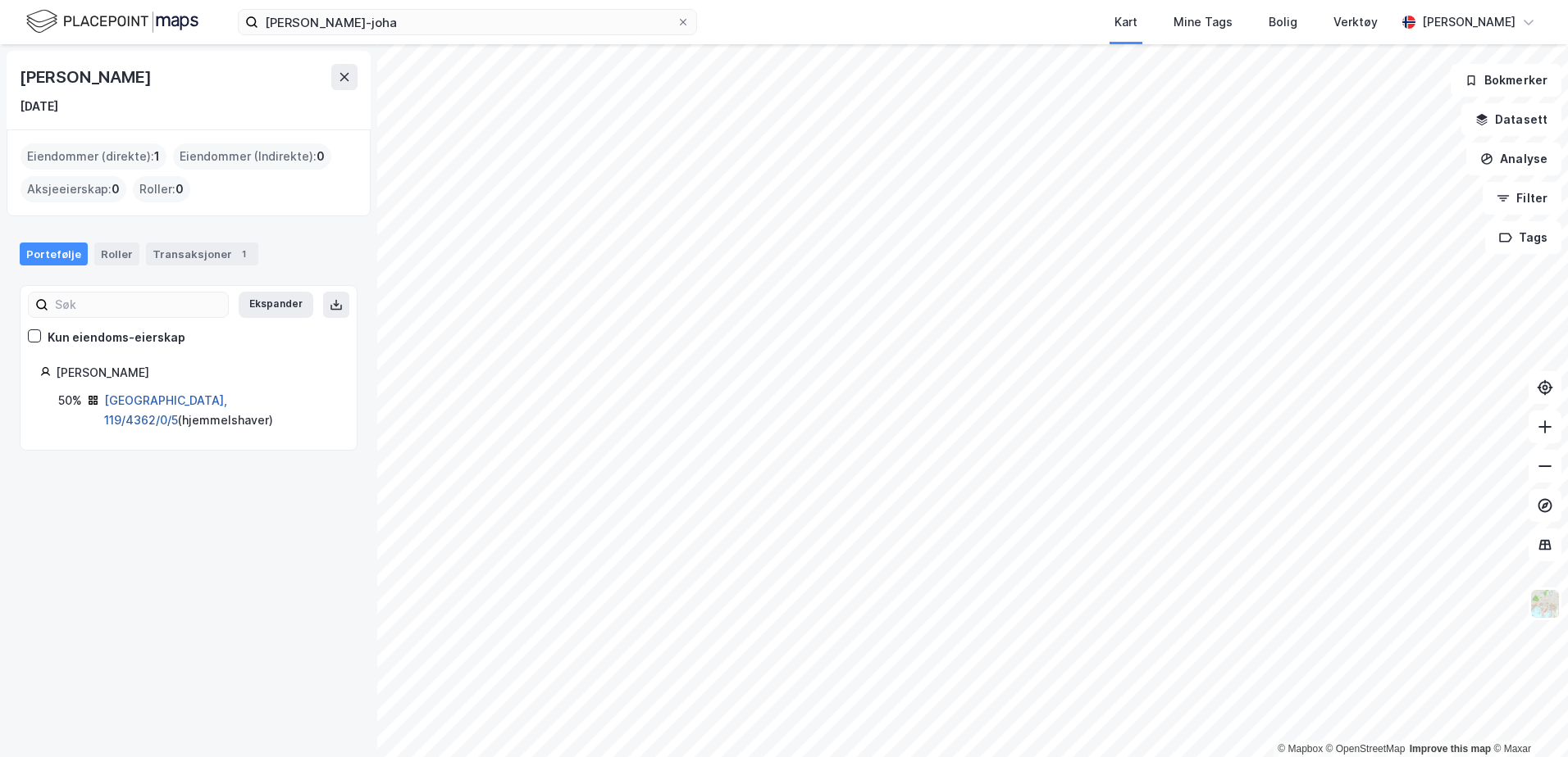
click at [150, 398] on link "Tromsø, 119/4362/0/5" at bounding box center [166, 410] width 123 height 34
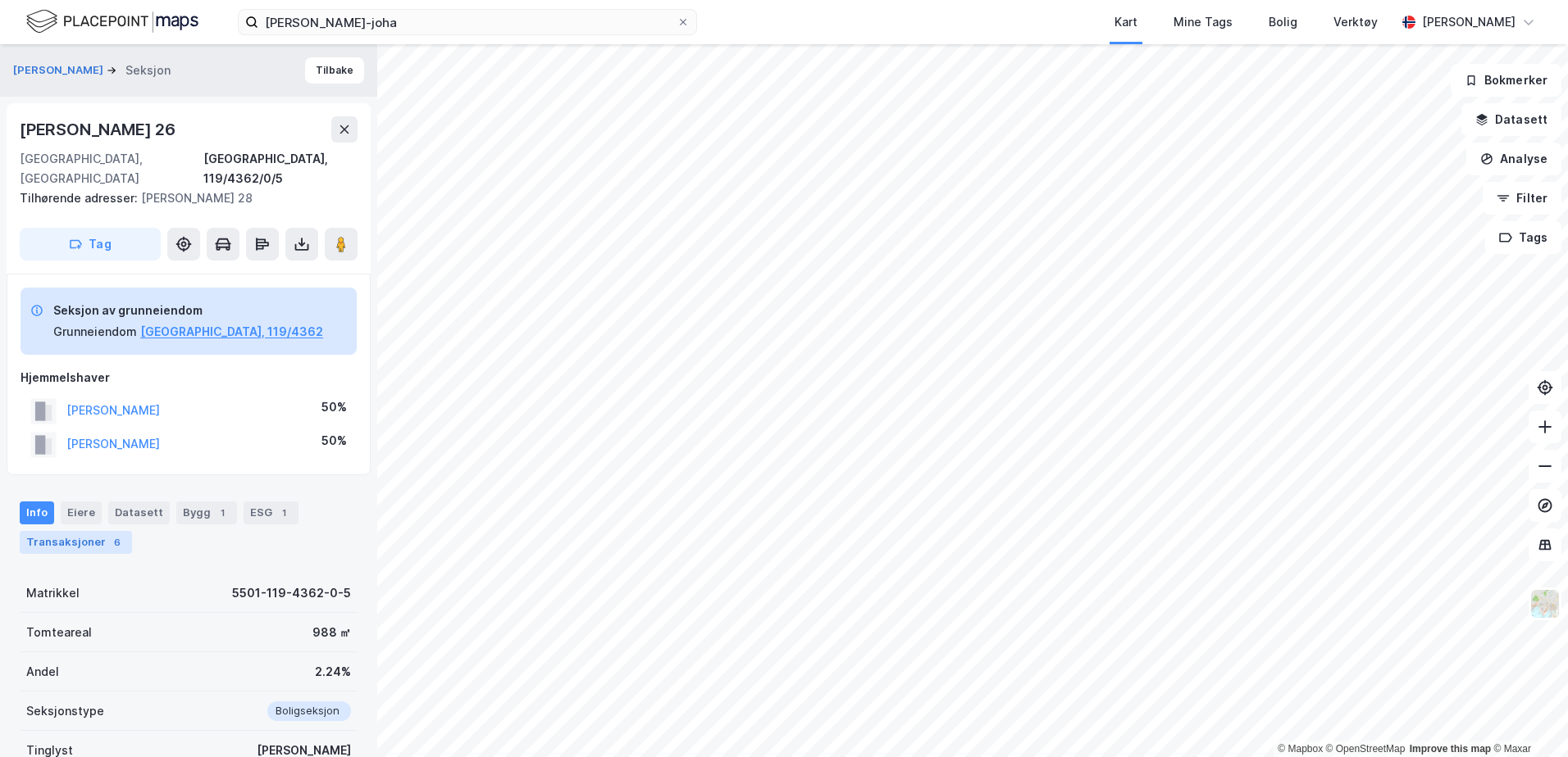
click at [91, 531] on div "Transaksjoner 6" at bounding box center [76, 542] width 112 height 23
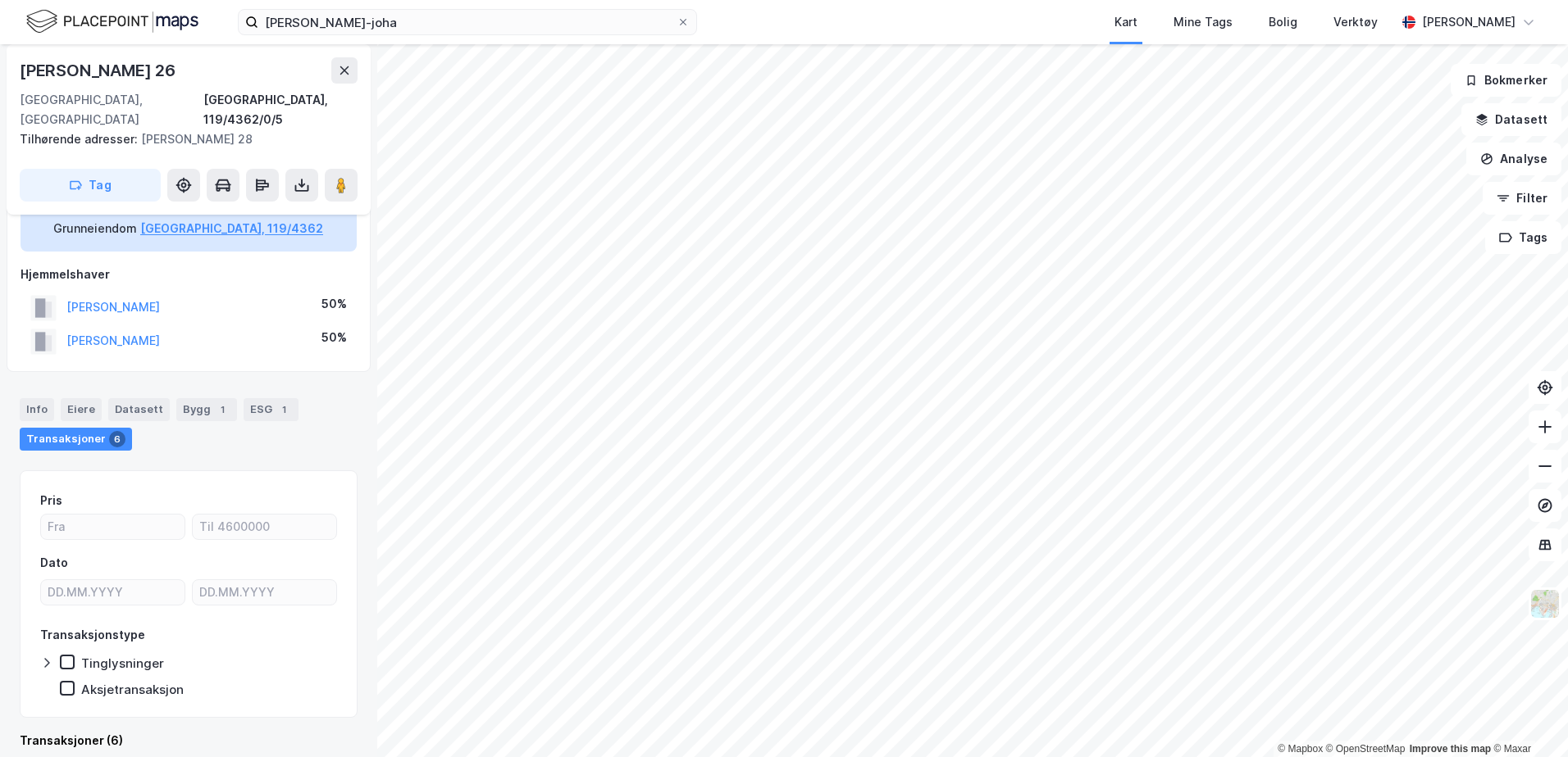
scroll to position [513, 0]
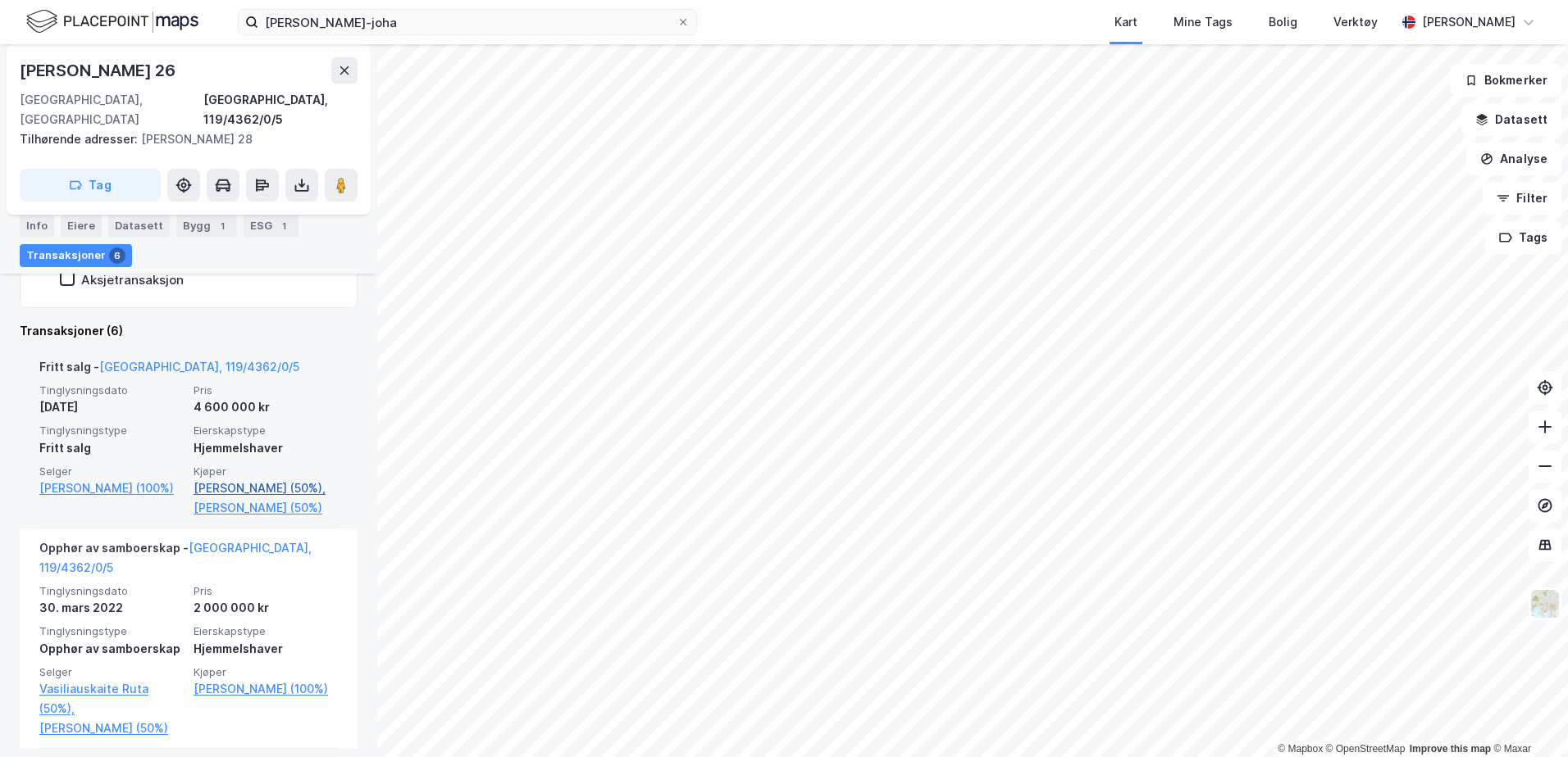
click at [208, 479] on link "Melseth Tobias Nymo (50%)," at bounding box center [265, 488] width 145 height 20
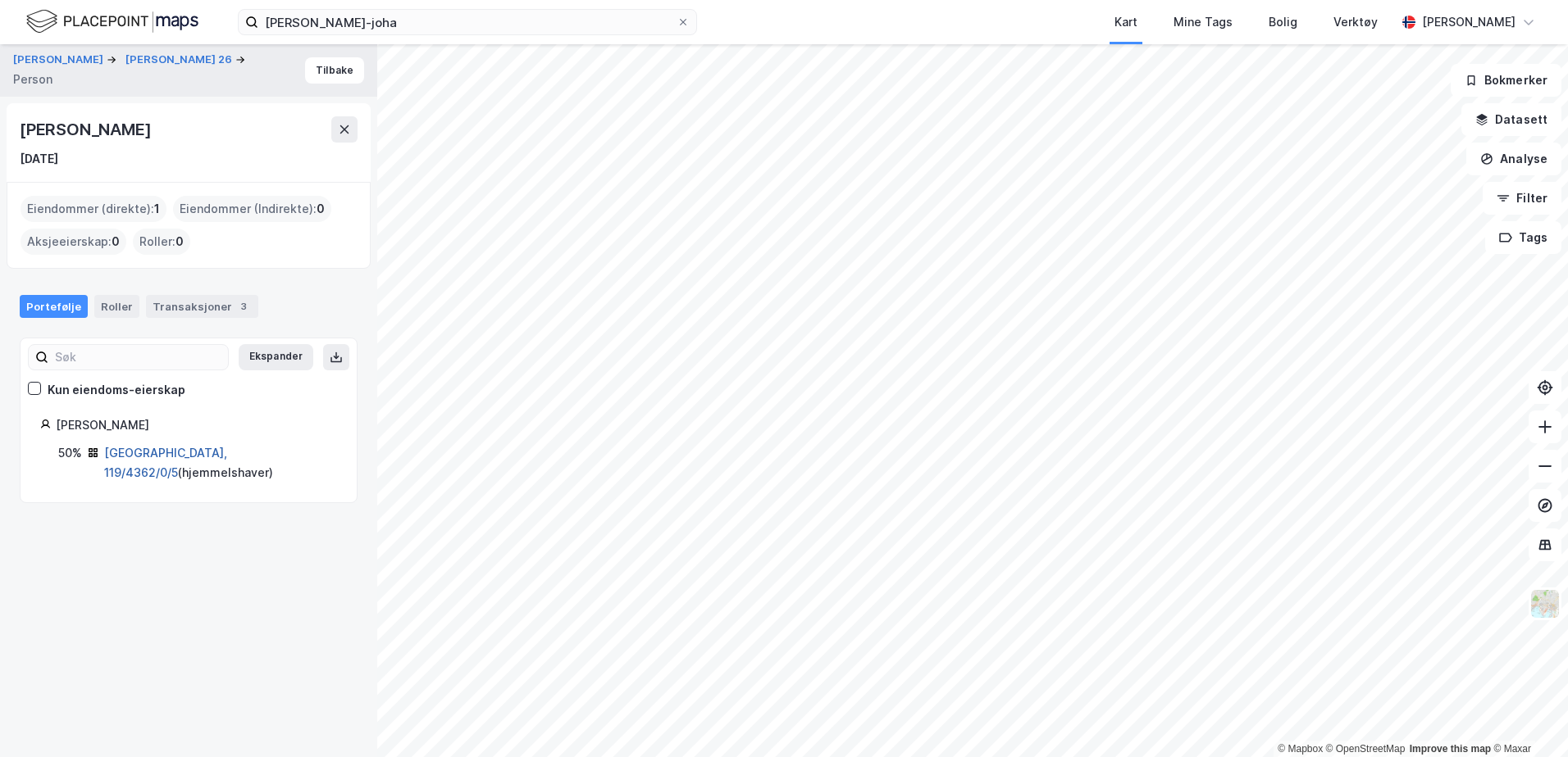
click at [148, 453] on link "Tromsø, 119/4362/0/5" at bounding box center [166, 463] width 123 height 34
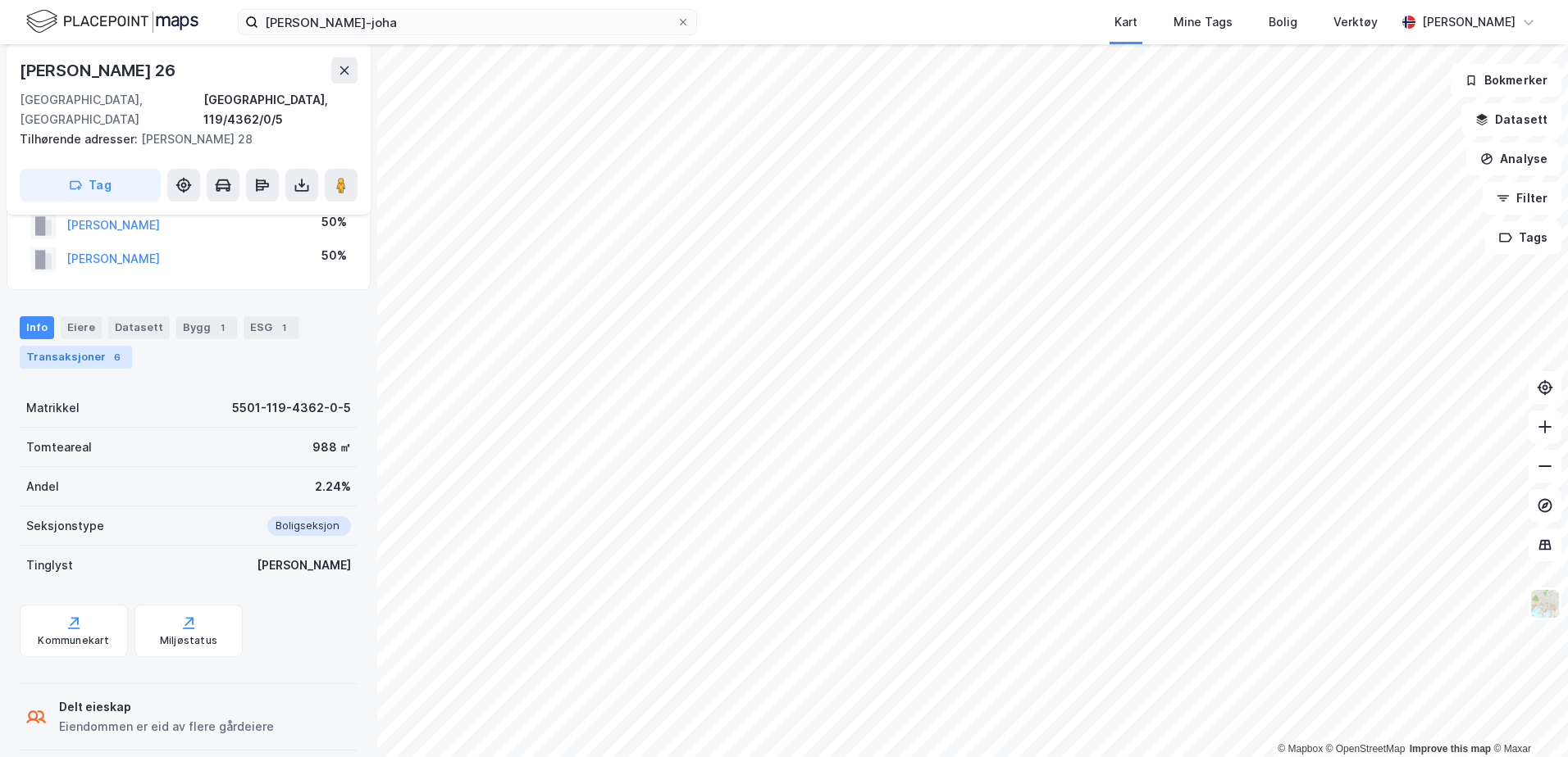
click at [109, 349] on div "6" at bounding box center [118, 357] width 17 height 17
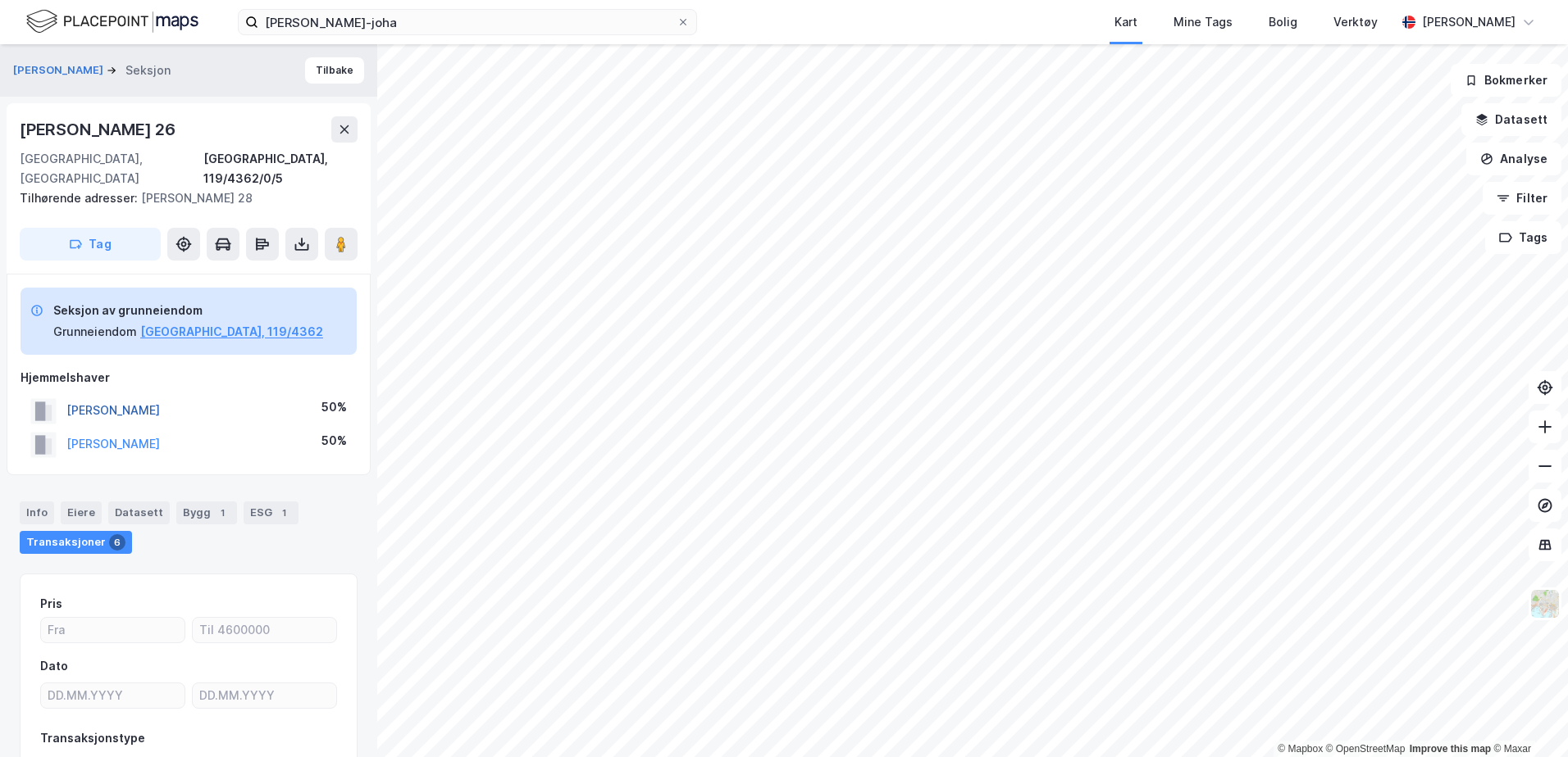
click at [0, 0] on button "MELSETH TOBIAS NYMO" at bounding box center [0, 0] width 0 height 0
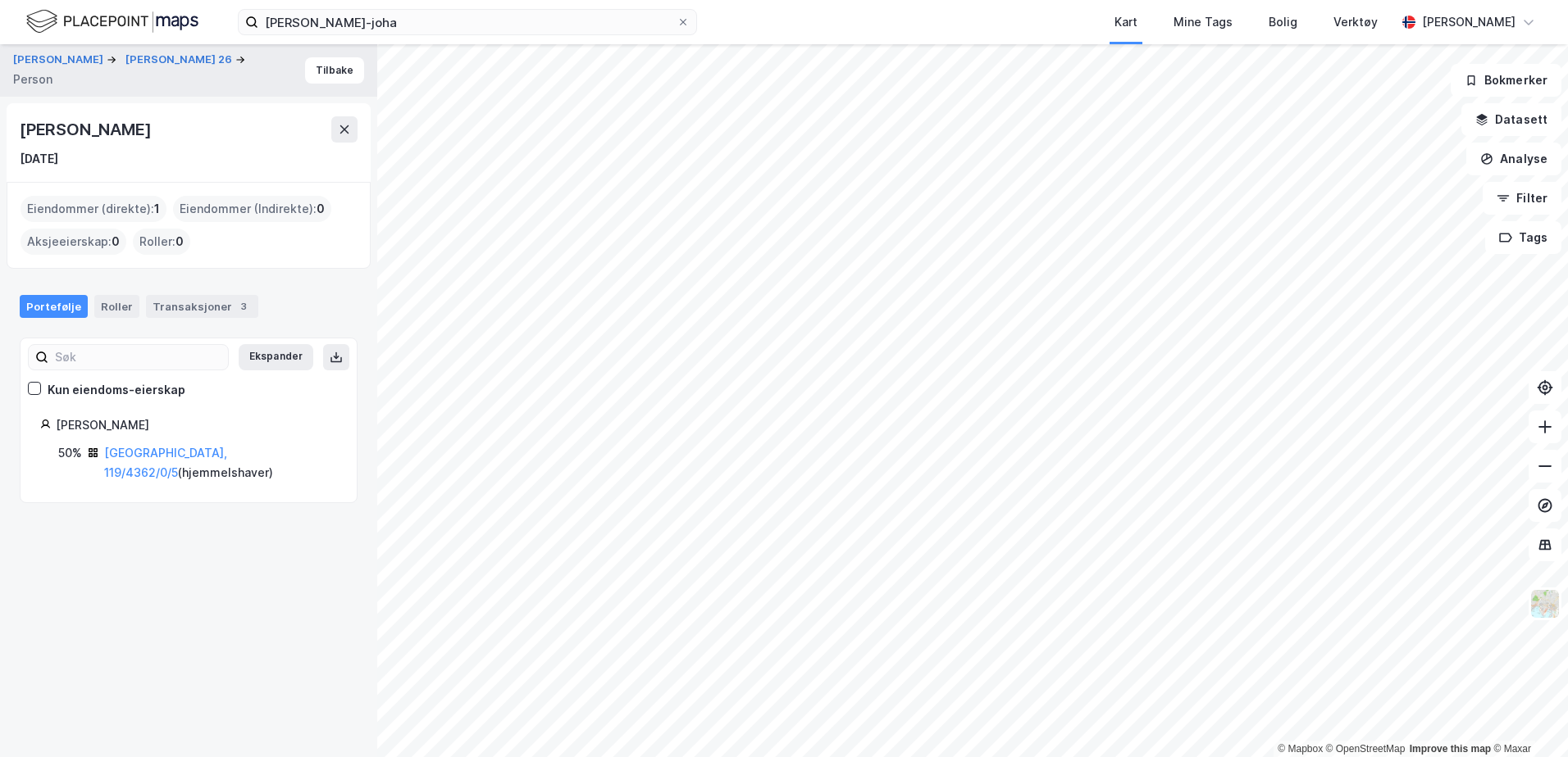
click at [173, 318] on div "Portefølje Roller Transaksjoner 3" at bounding box center [189, 300] width 377 height 49
click at [177, 307] on div "Transaksjoner 3" at bounding box center [202, 306] width 112 height 23
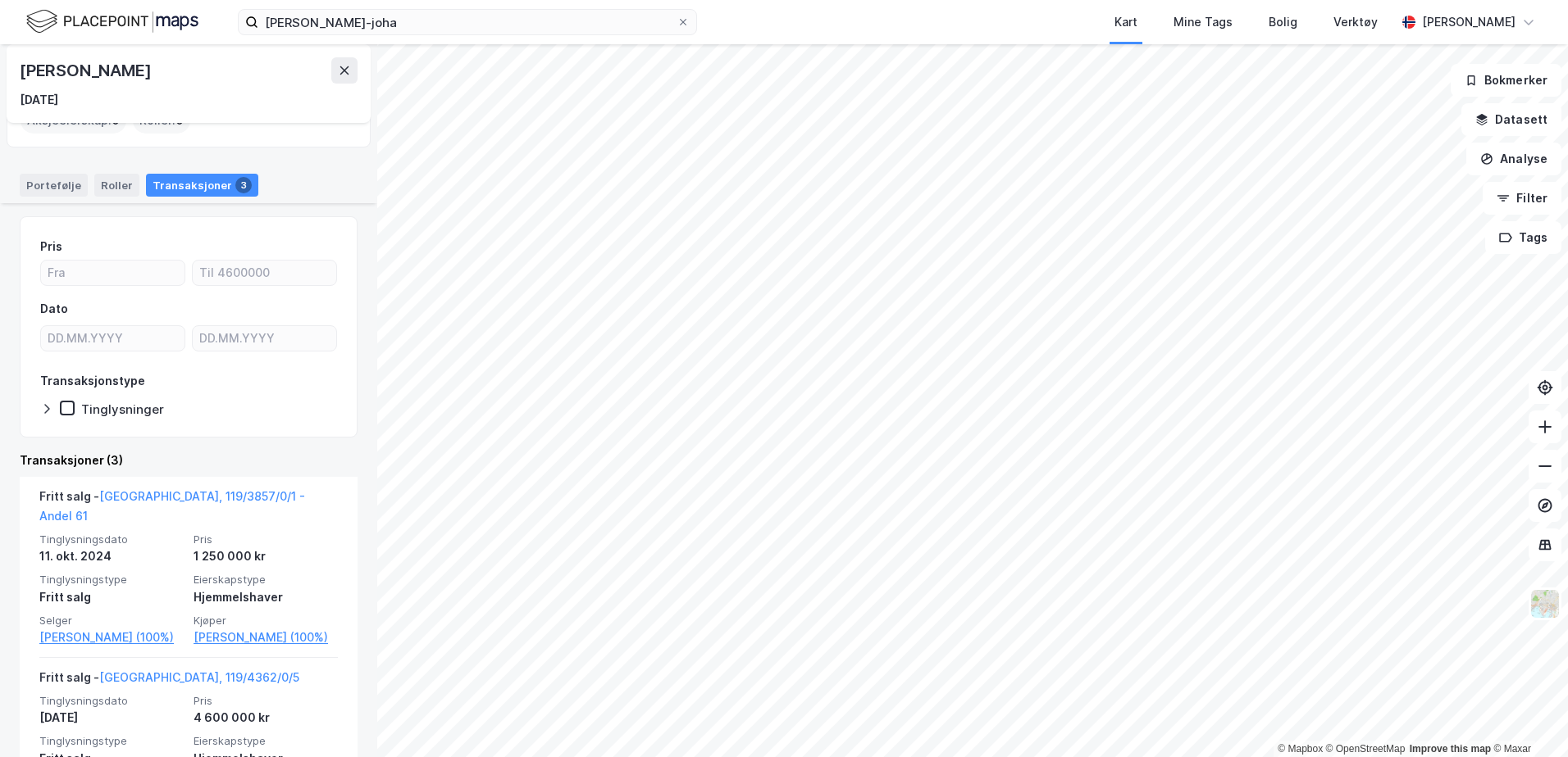
scroll to position [197, 0]
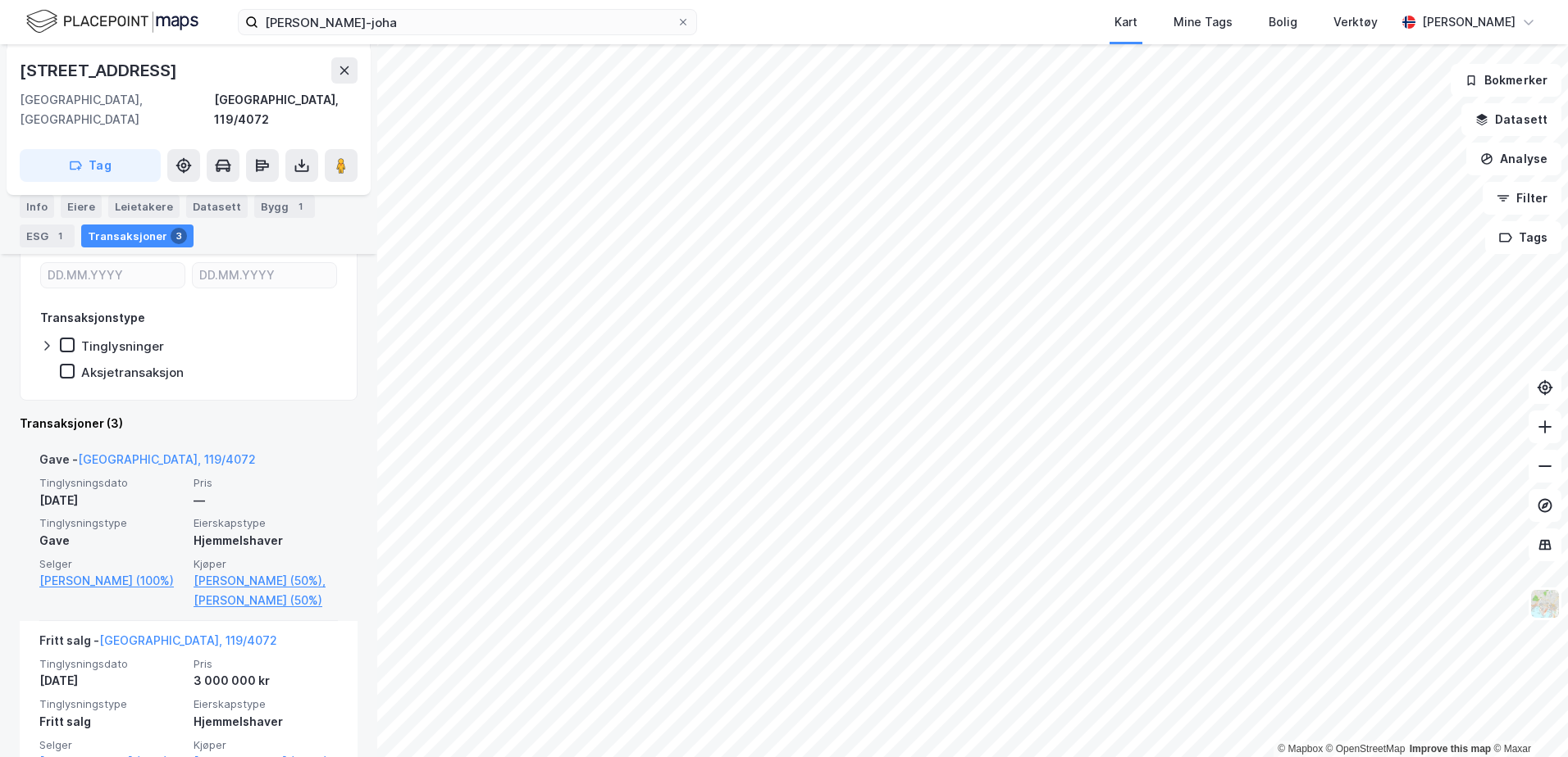
scroll to position [245, 0]
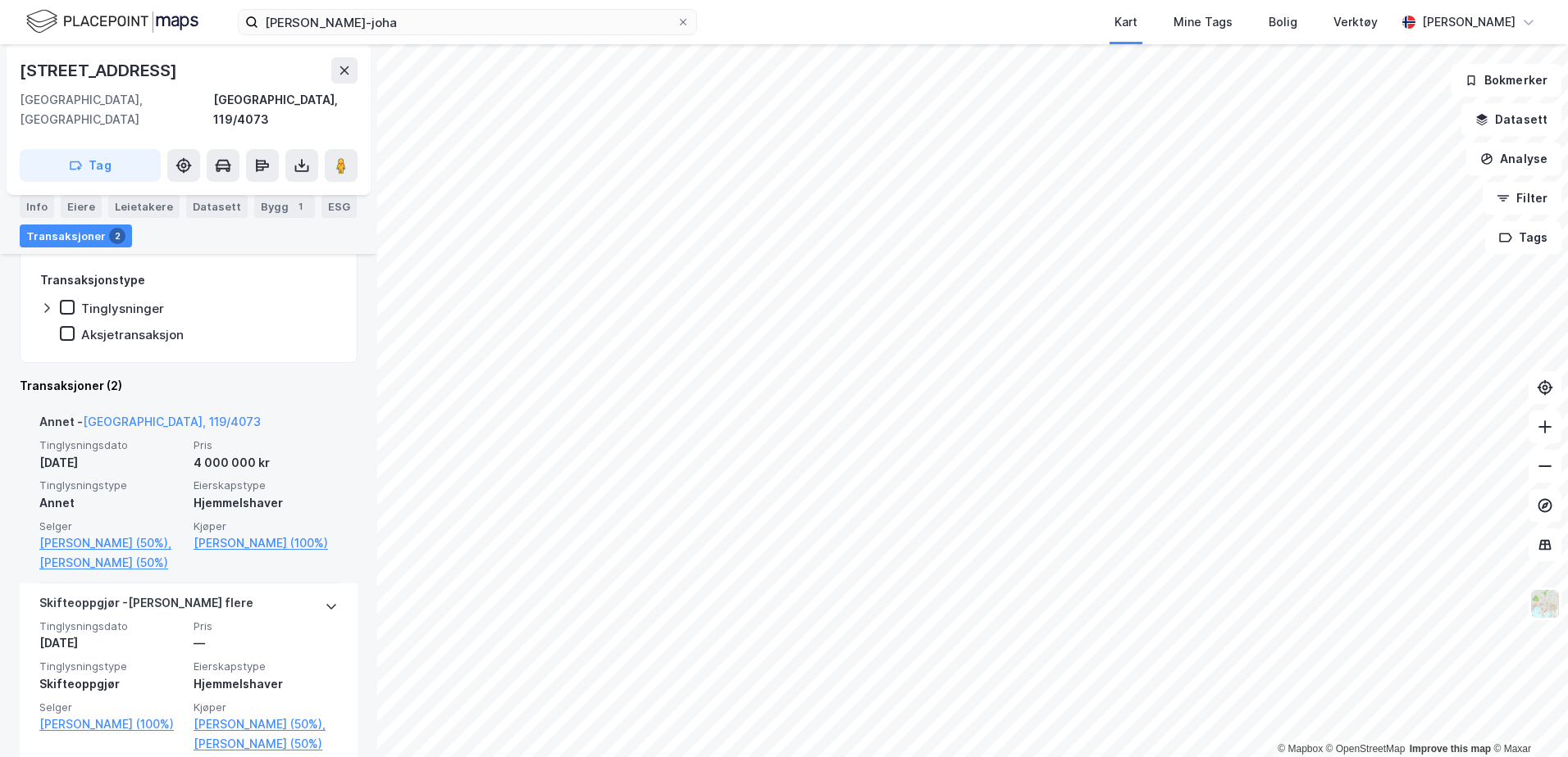
scroll to position [328, 0]
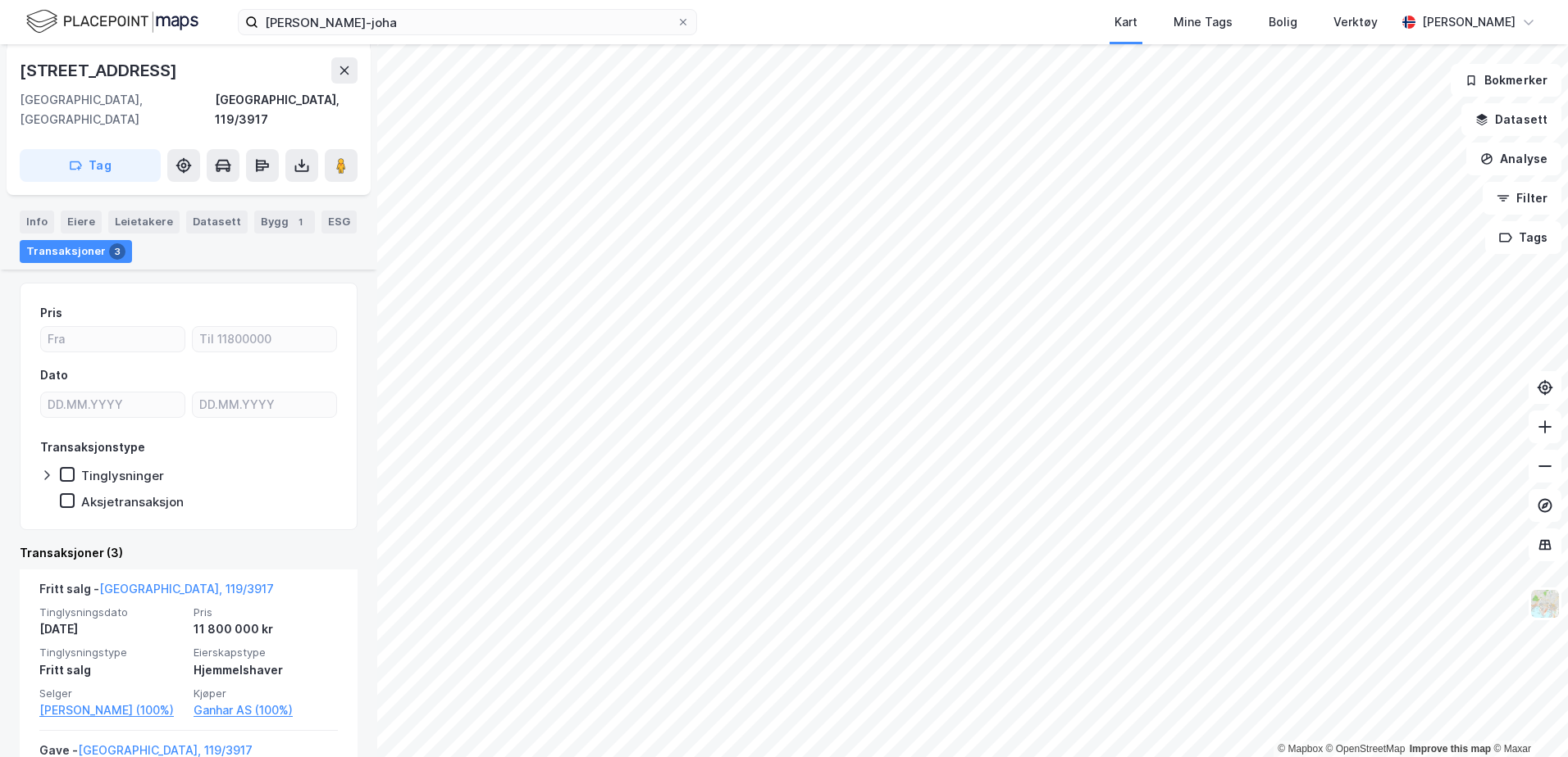
scroll to position [165, 0]
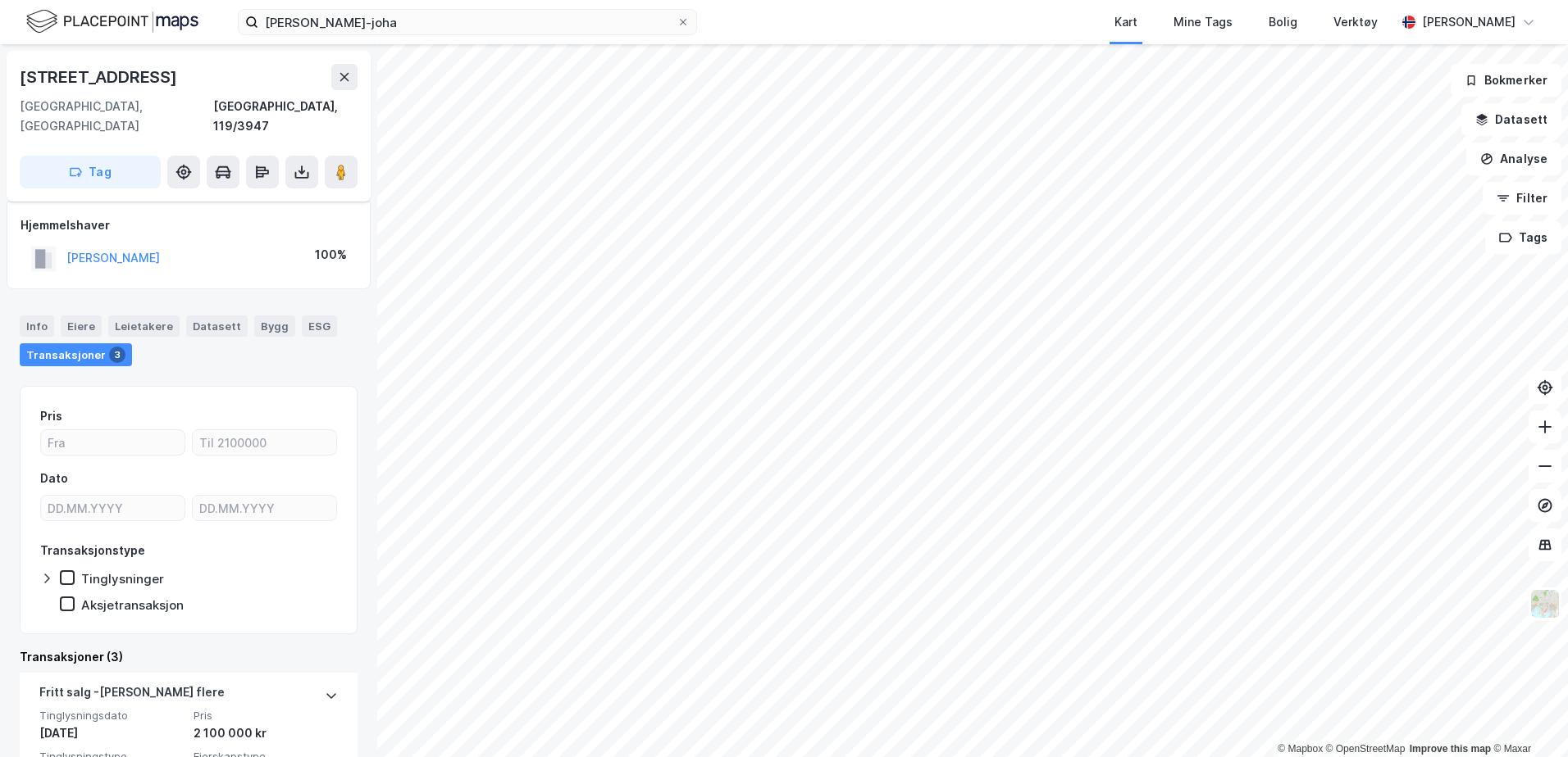
scroll to position [164, 0]
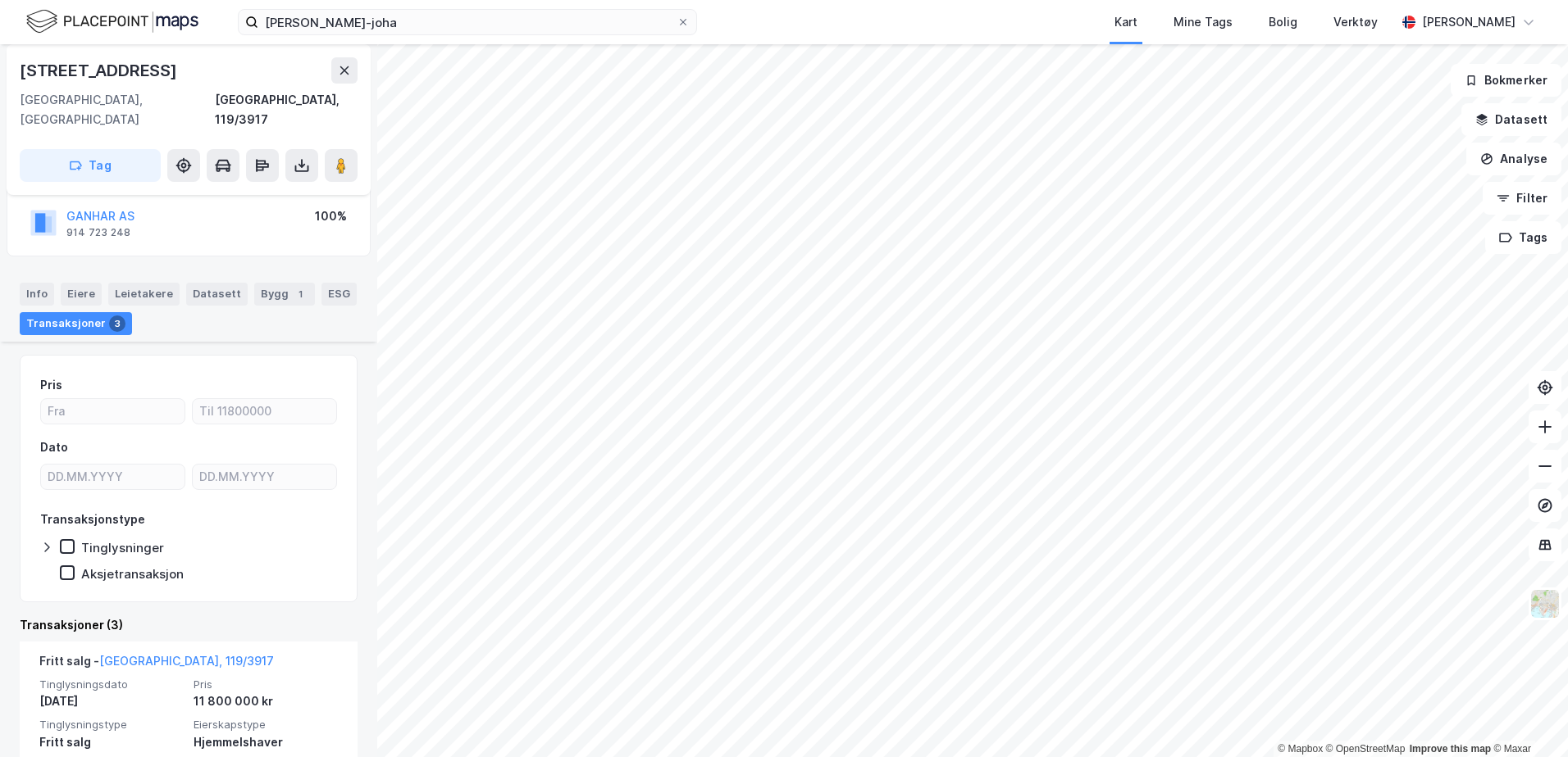
scroll to position [95, 0]
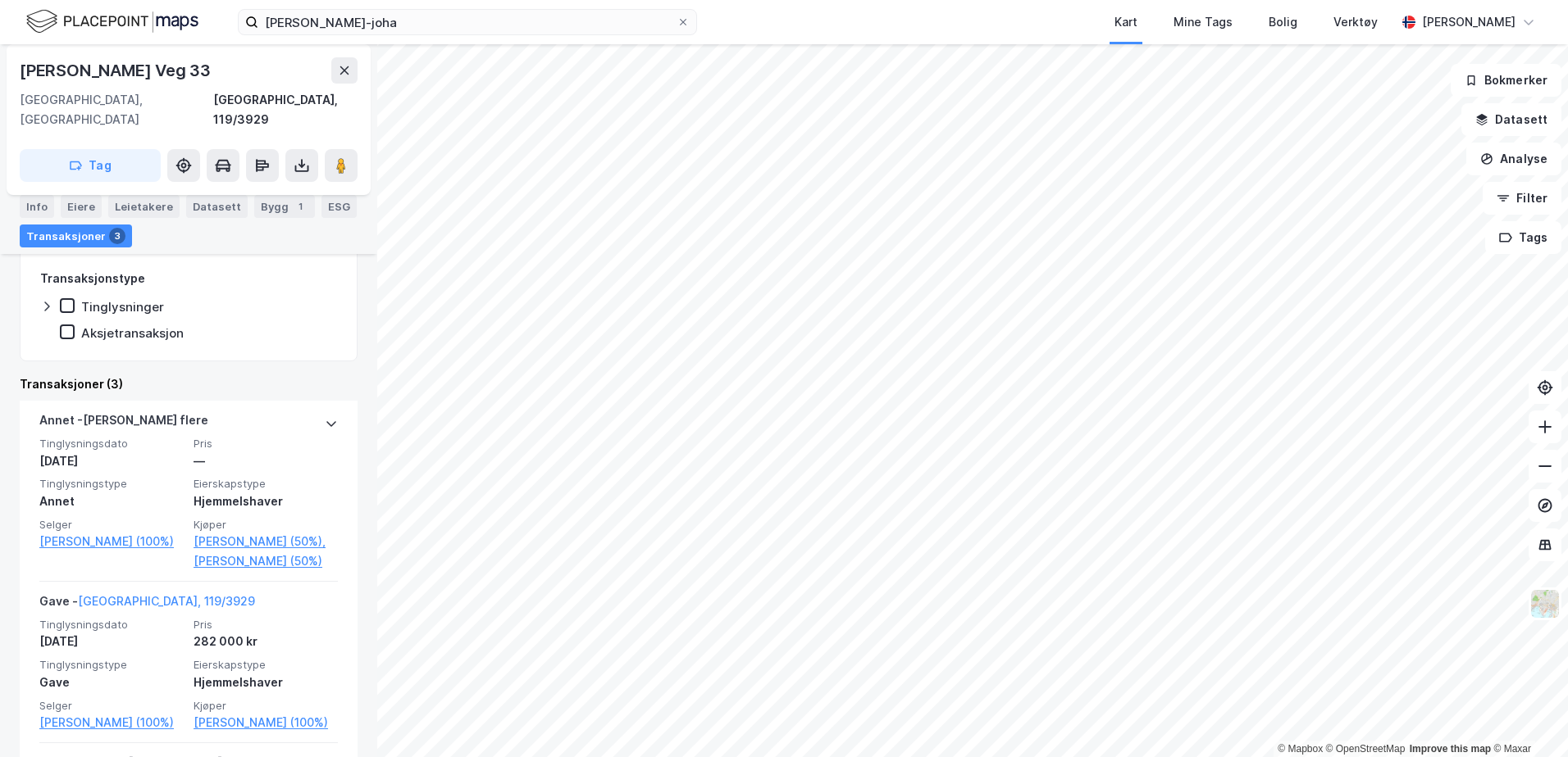
scroll to position [328, 0]
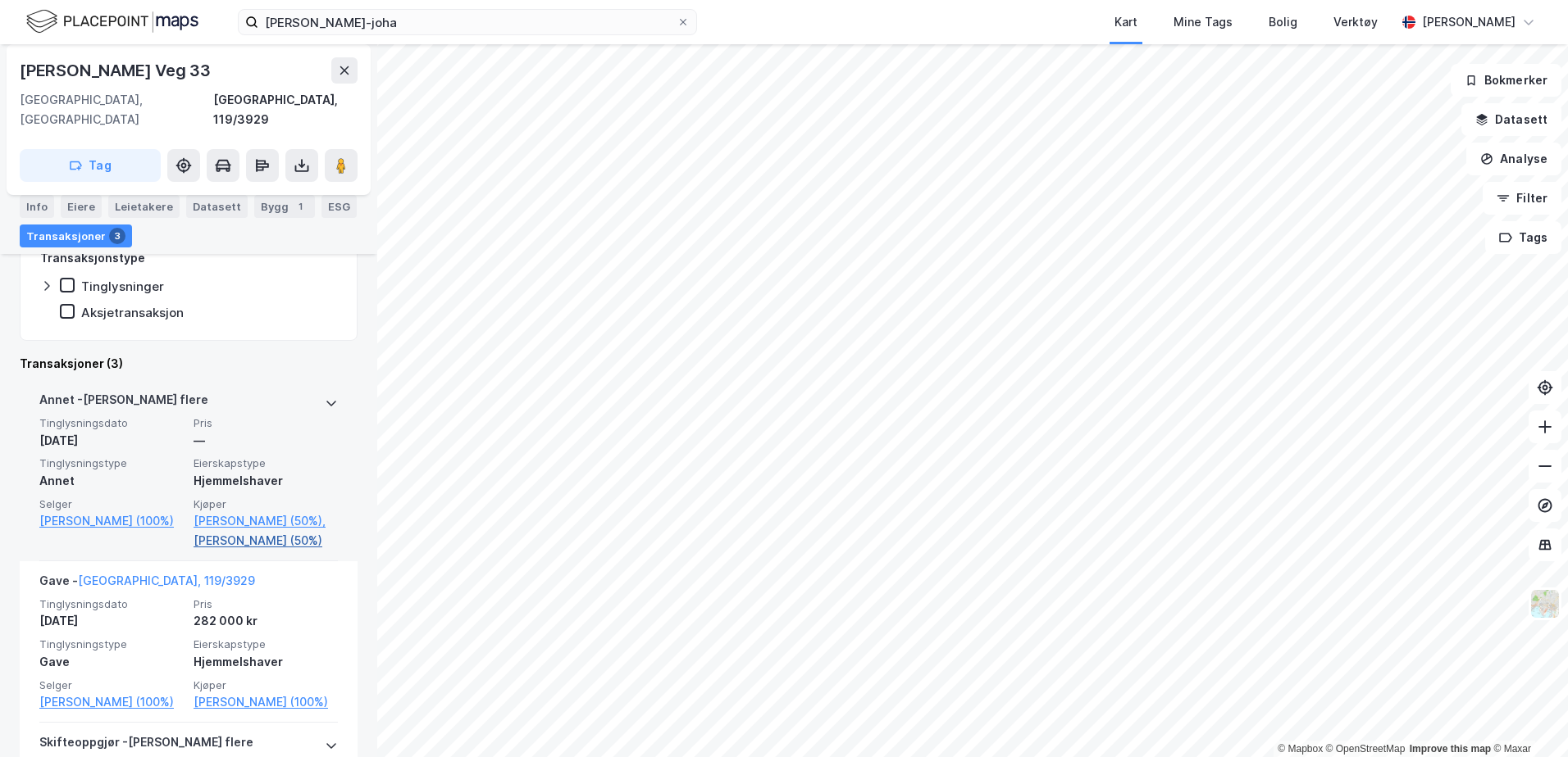
click at [219, 531] on link "Kræmer Hanne Karoline (50%)" at bounding box center [265, 540] width 145 height 20
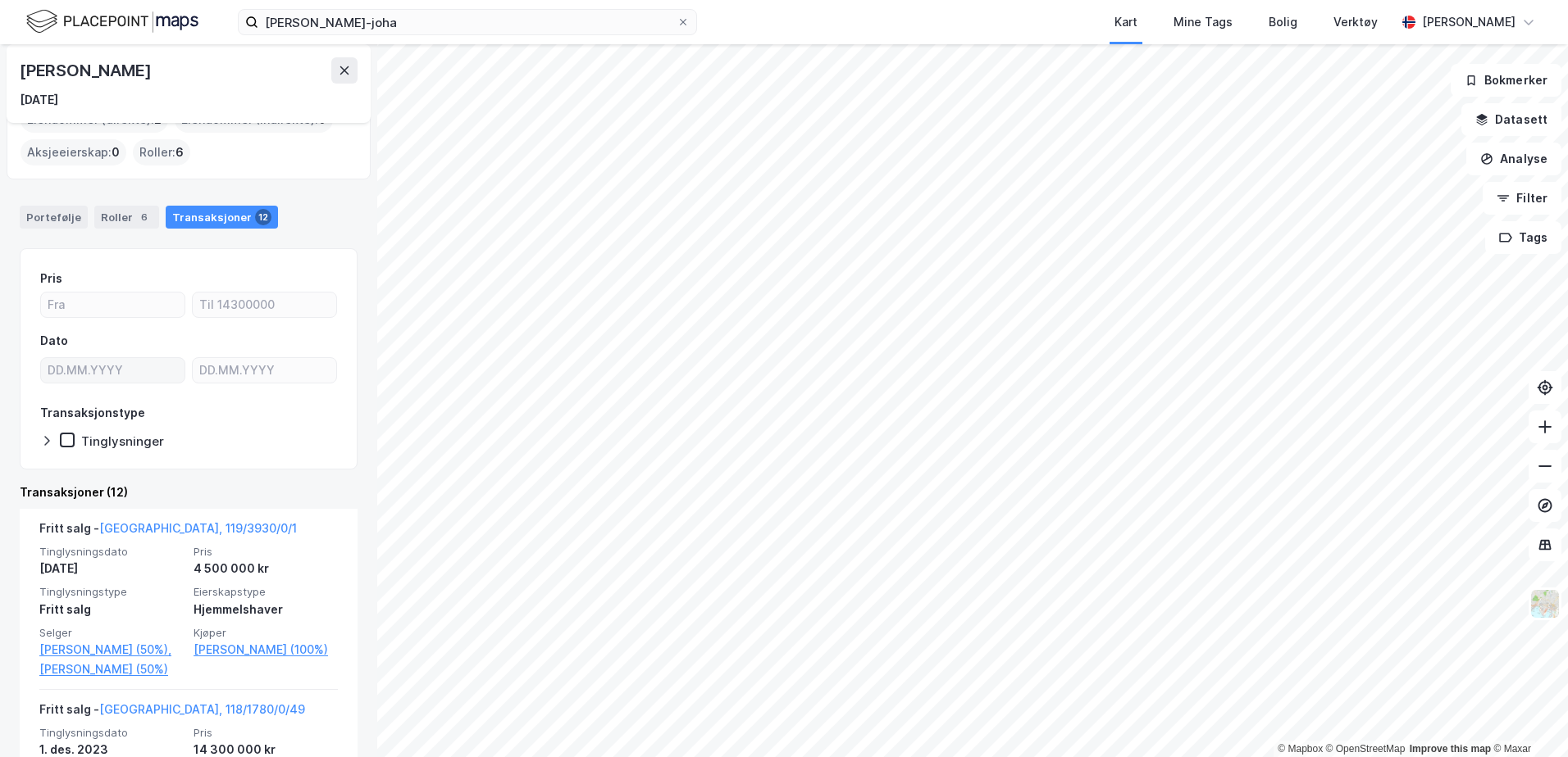
scroll to position [245, 0]
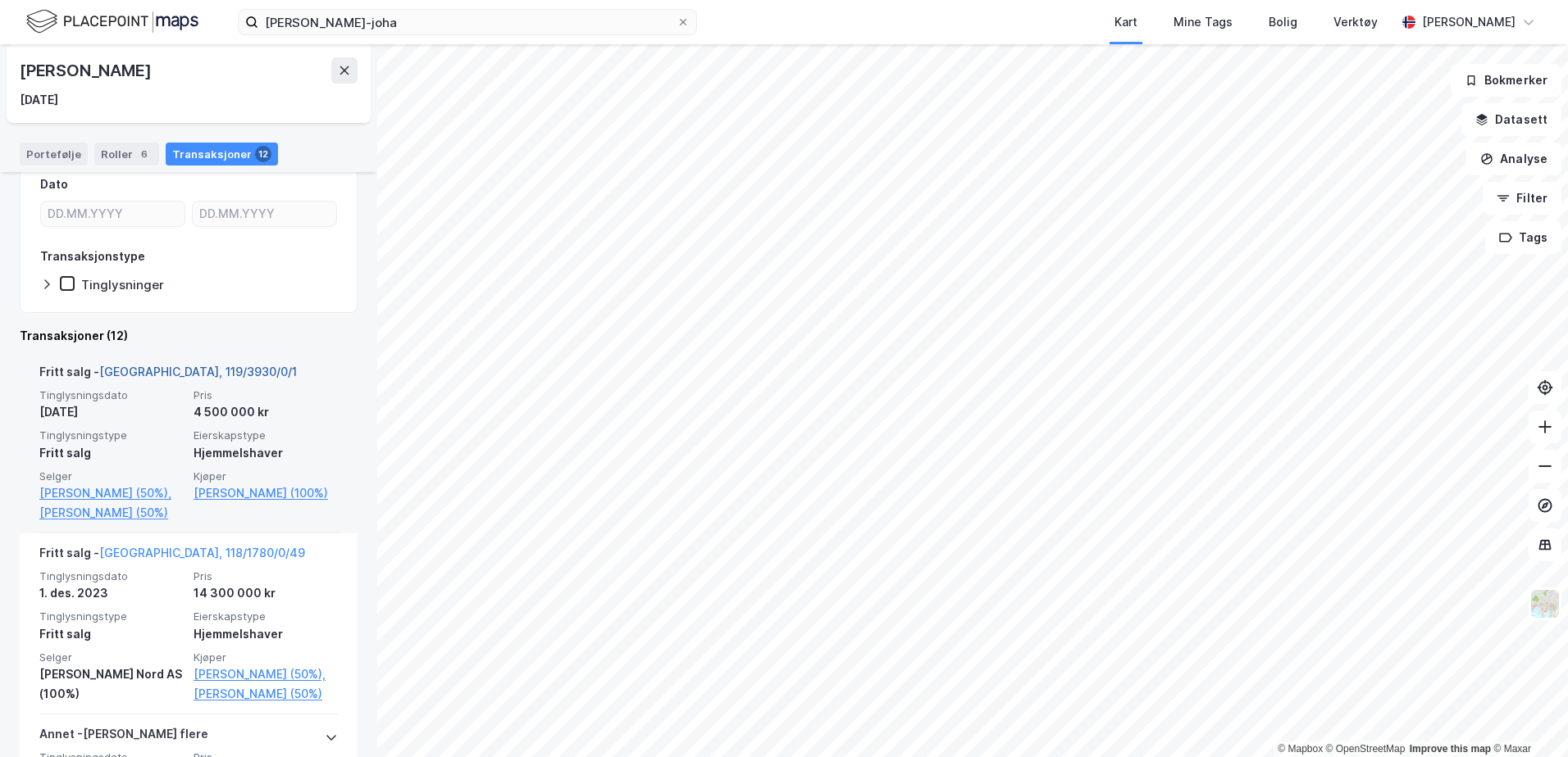
click at [208, 367] on link "Tromsø, 119/3930/0/1" at bounding box center [198, 371] width 198 height 14
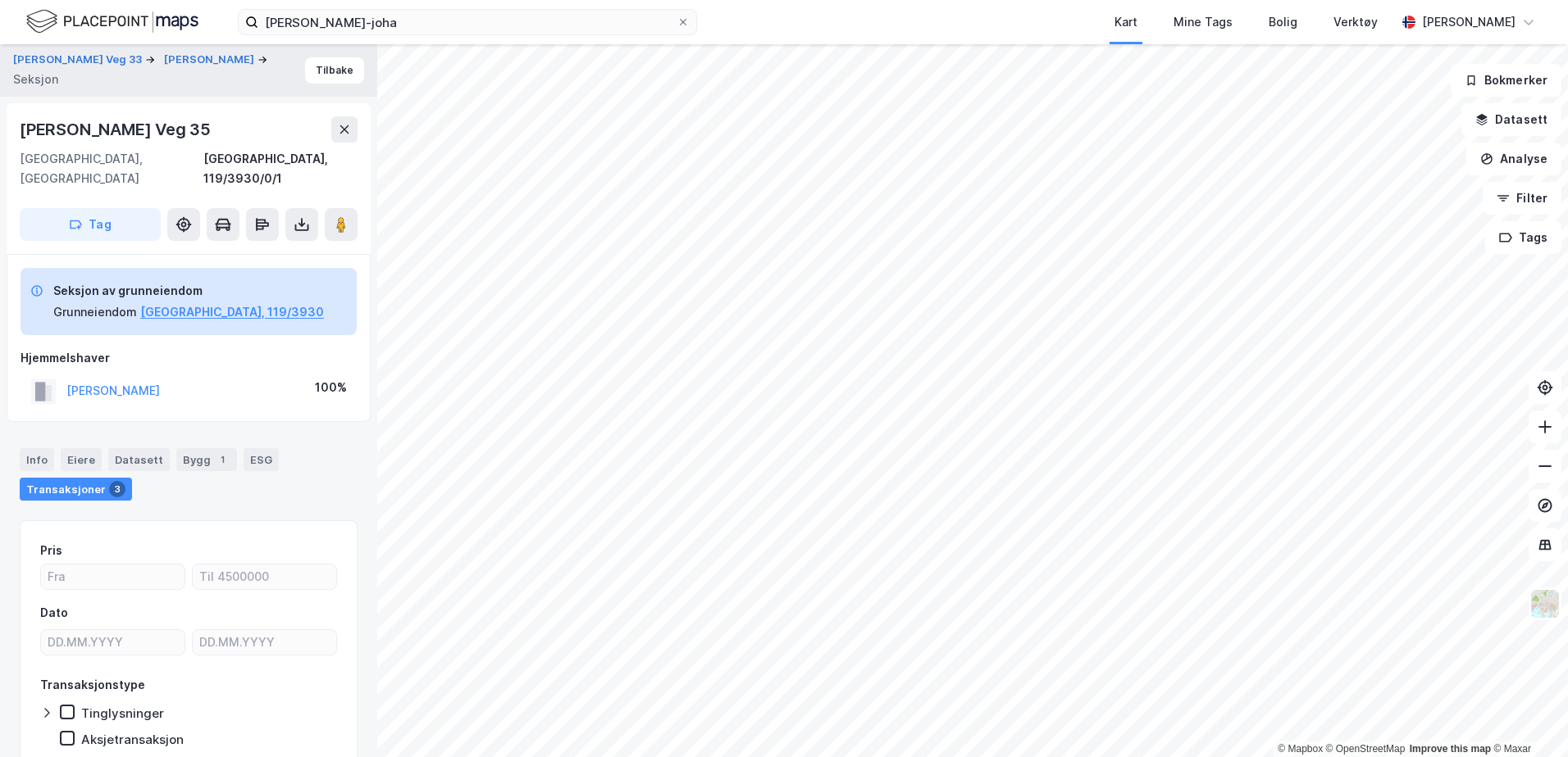
click at [134, 381] on div "KRÆMER SANNA" at bounding box center [113, 390] width 93 height 20
click at [0, 0] on button "KRÆMER SANNA" at bounding box center [0, 0] width 0 height 0
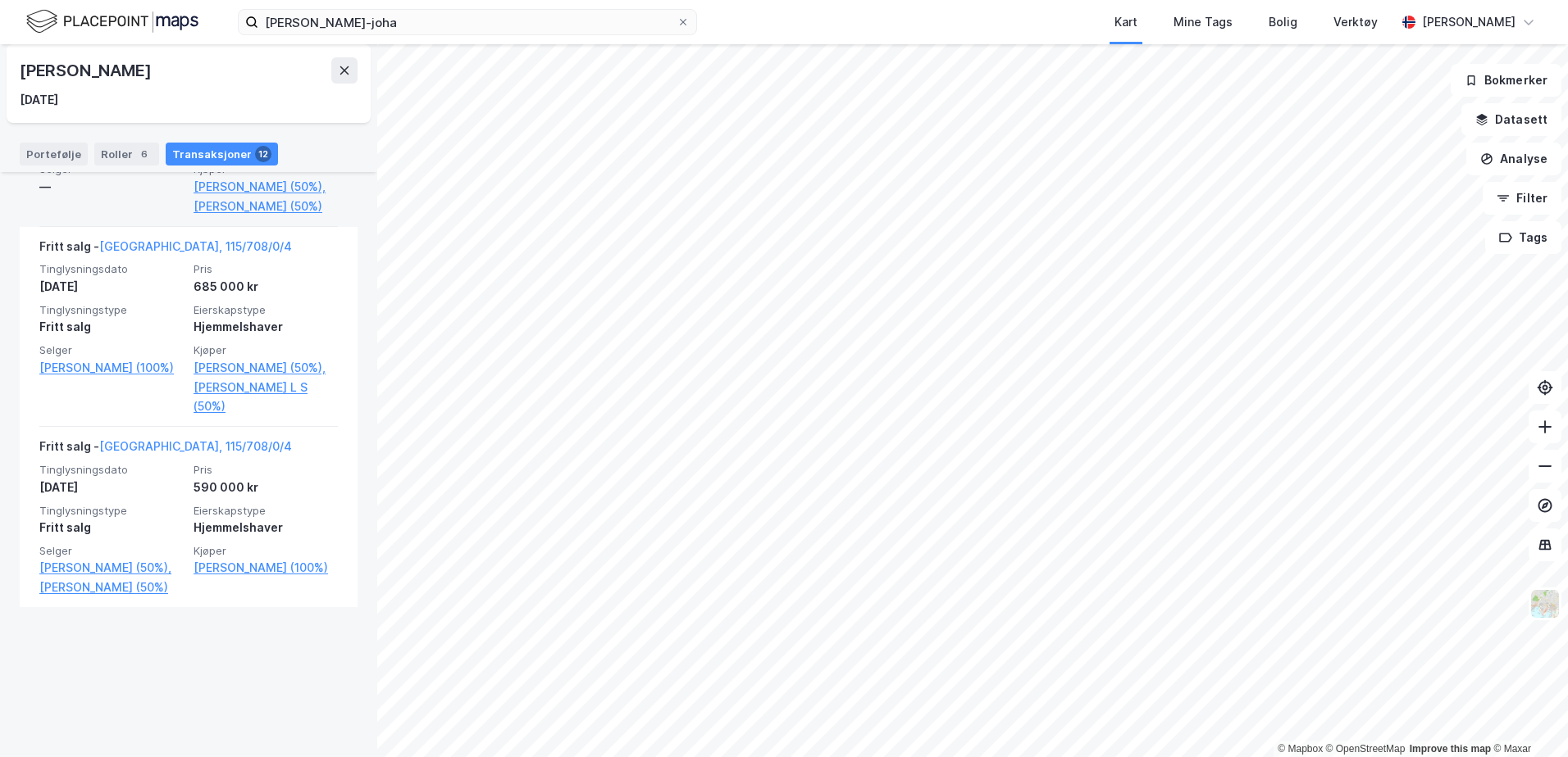
scroll to position [2407, 0]
